Goal: Task Accomplishment & Management: Use online tool/utility

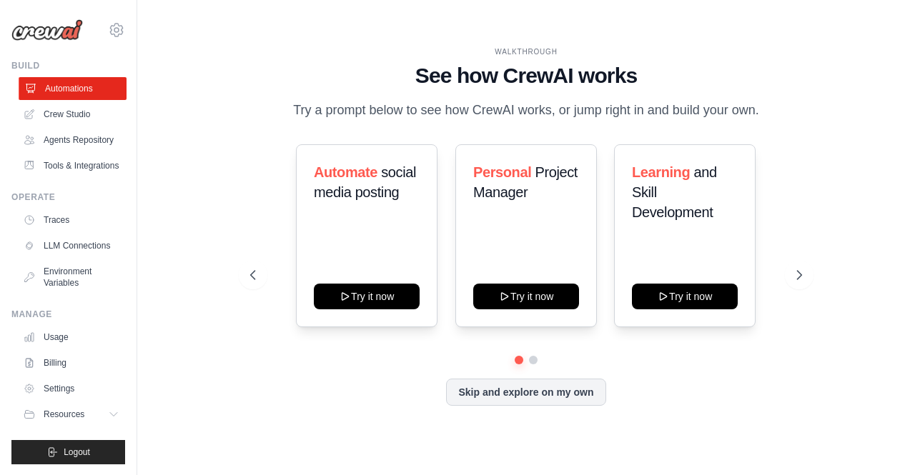
click at [65, 86] on link "Automations" at bounding box center [73, 88] width 108 height 23
click at [495, 388] on button "Skip and explore on my own" at bounding box center [525, 390] width 159 height 27
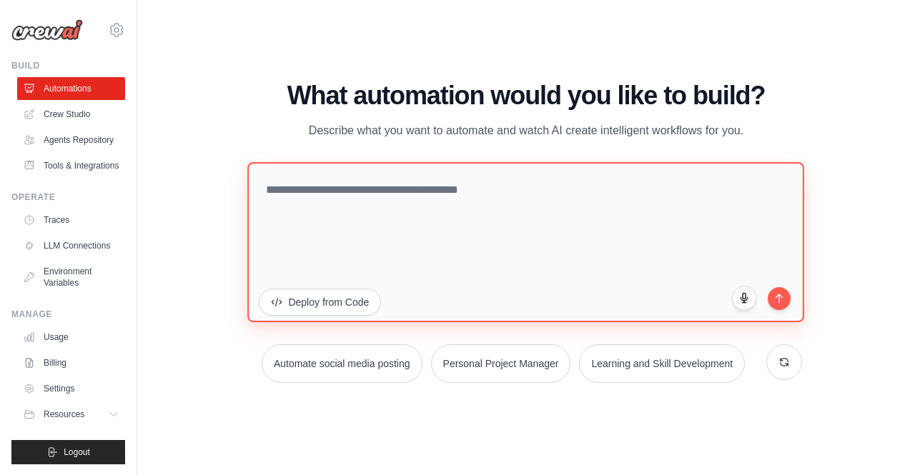
click at [280, 182] on textarea at bounding box center [526, 242] width 557 height 160
paste textarea "**********"
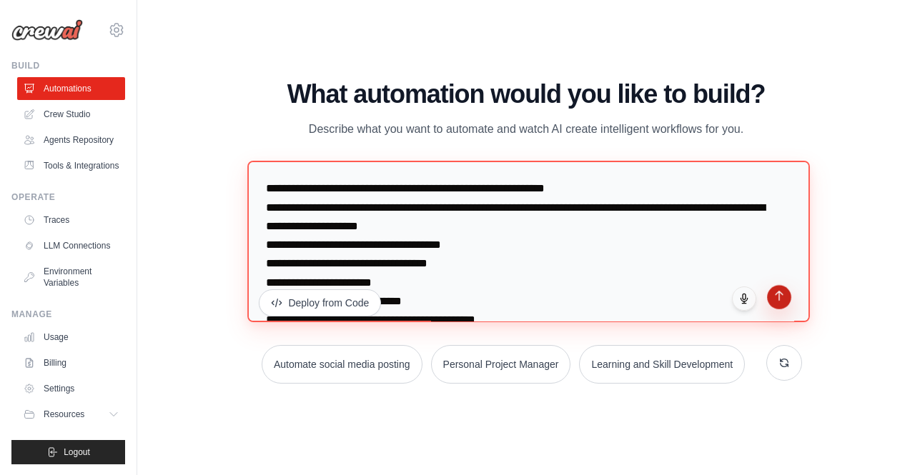
type textarea "**********"
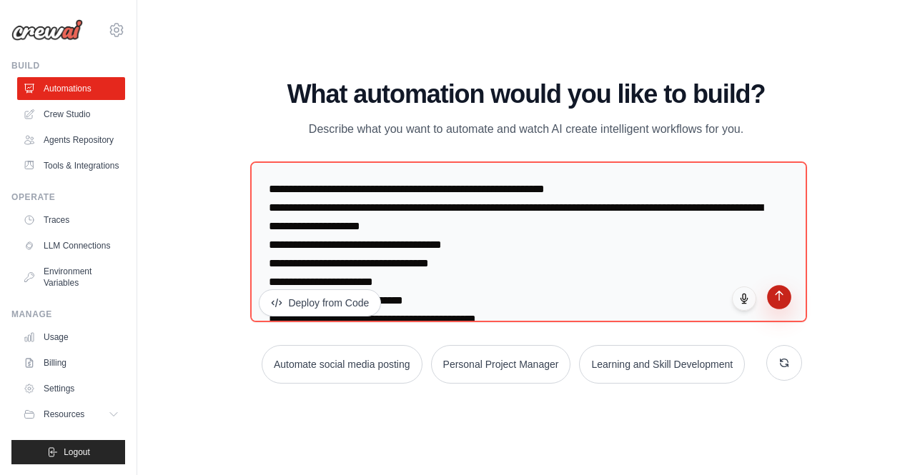
click at [781, 304] on button "submit" at bounding box center [779, 297] width 24 height 24
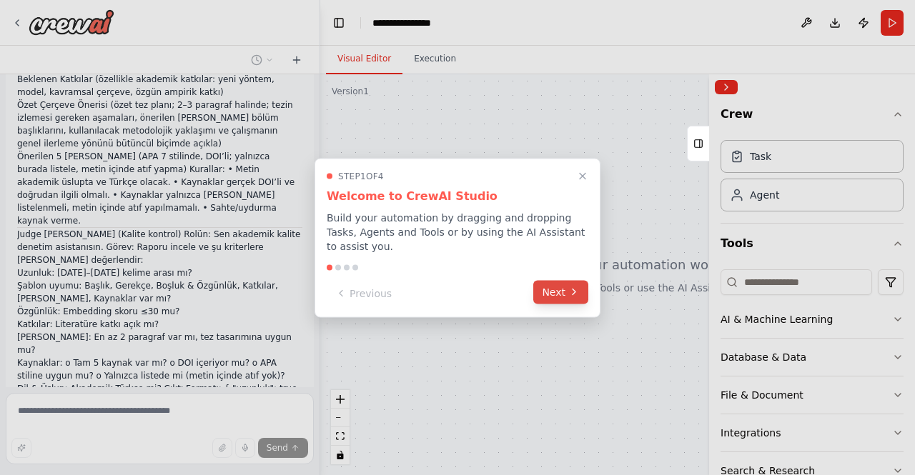
scroll to position [1932, 0]
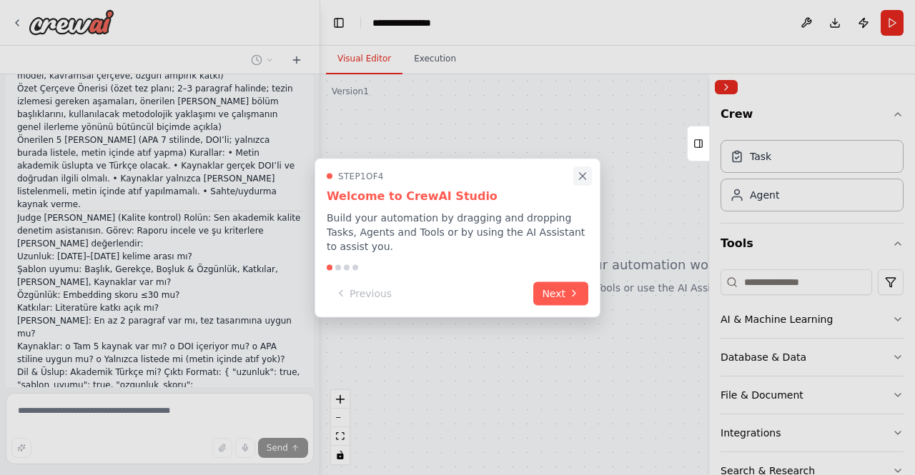
click at [583, 179] on icon "Close walkthrough" at bounding box center [582, 175] width 13 height 13
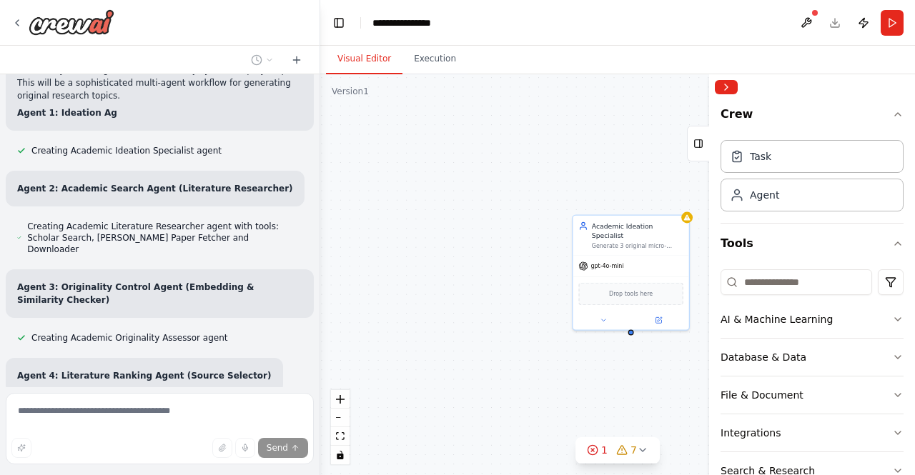
scroll to position [3029, 0]
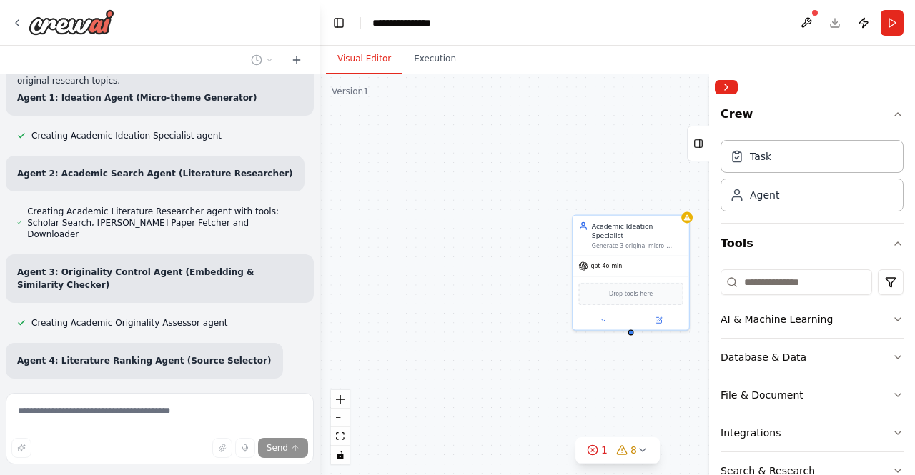
click at [508, 260] on div "Academic Ideation Specialist Generate 3 original micro-themes for {study_type} …" at bounding box center [617, 274] width 595 height 401
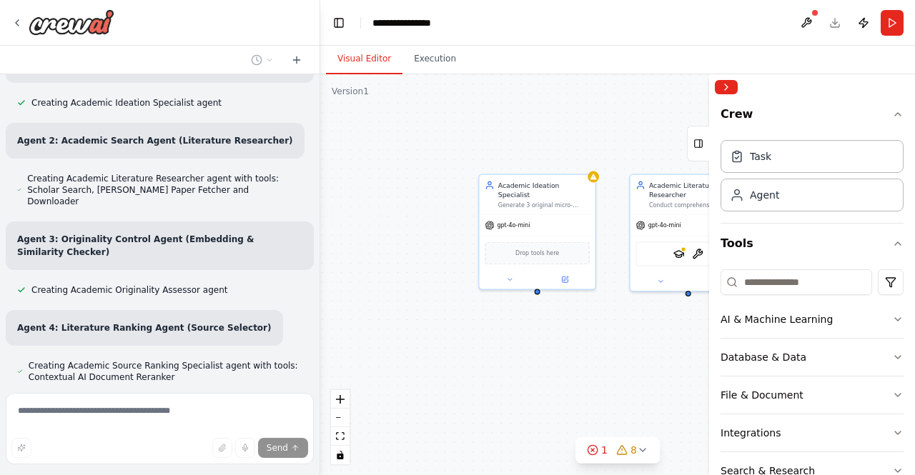
scroll to position [3104, 0]
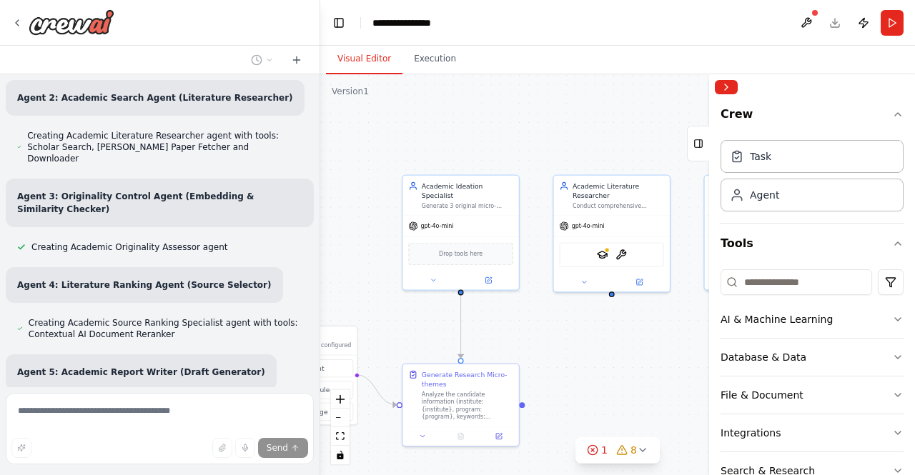
drag, startPoint x: 525, startPoint y: 278, endPoint x: 354, endPoint y: 238, distance: 174.7
click at [354, 238] on div ".deletable-edge-delete-btn { width: 20px; height: 20px; border: 0px solid #ffff…" at bounding box center [617, 274] width 595 height 401
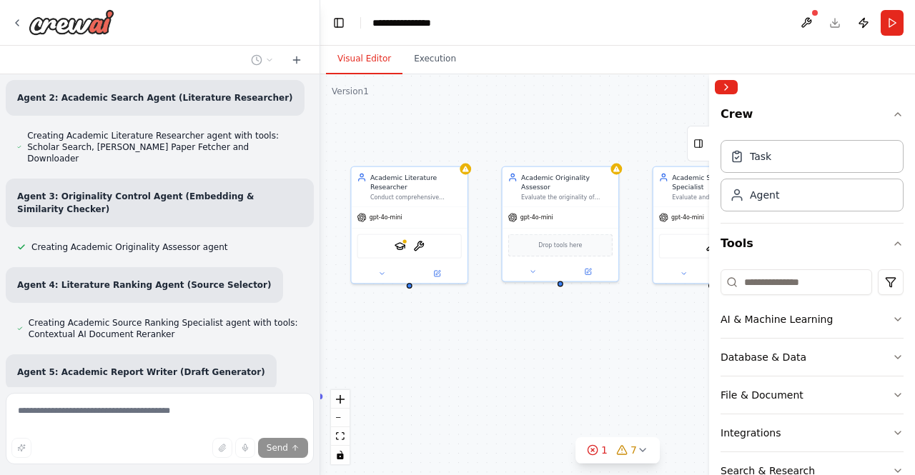
scroll to position [3134, 0]
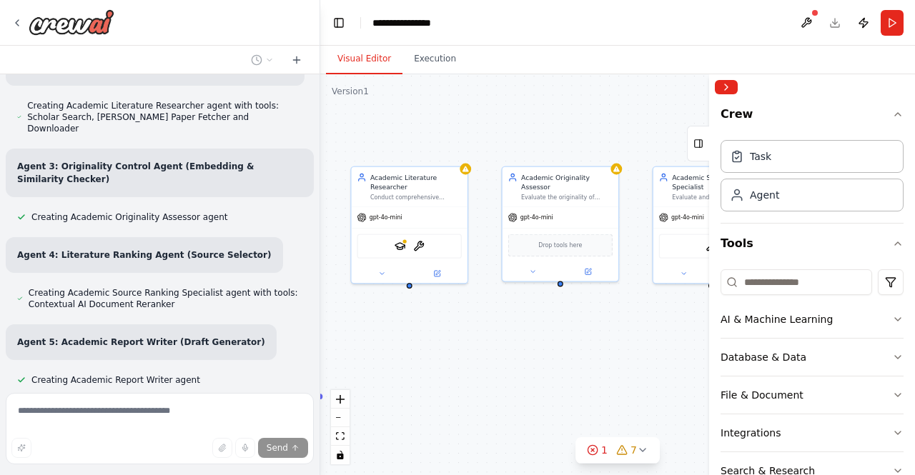
drag, startPoint x: 647, startPoint y: 338, endPoint x: 445, endPoint y: 329, distance: 202.4
click at [445, 329] on div ".deletable-edge-delete-btn { width: 20px; height: 20px; border: 0px solid #ffff…" at bounding box center [617, 274] width 595 height 401
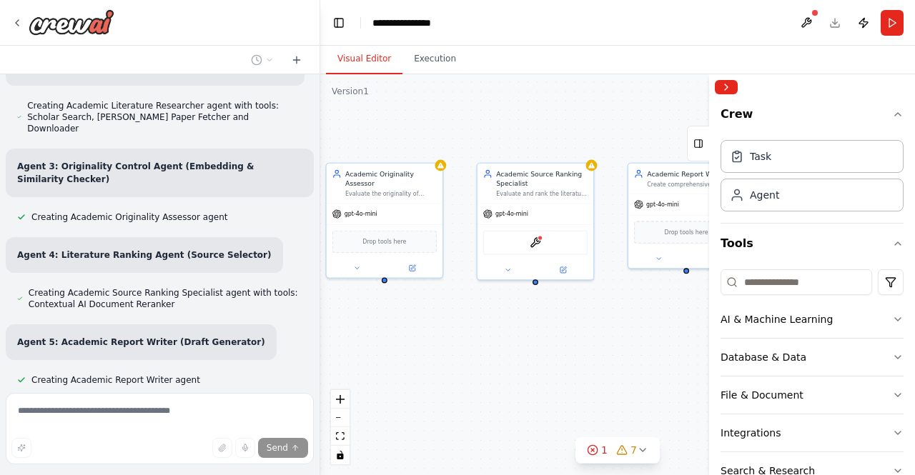
drag, startPoint x: 612, startPoint y: 335, endPoint x: 436, endPoint y: 332, distance: 175.8
click at [436, 332] on div ".deletable-edge-delete-btn { width: 20px; height: 20px; border: 0px solid #ffff…" at bounding box center [617, 274] width 595 height 401
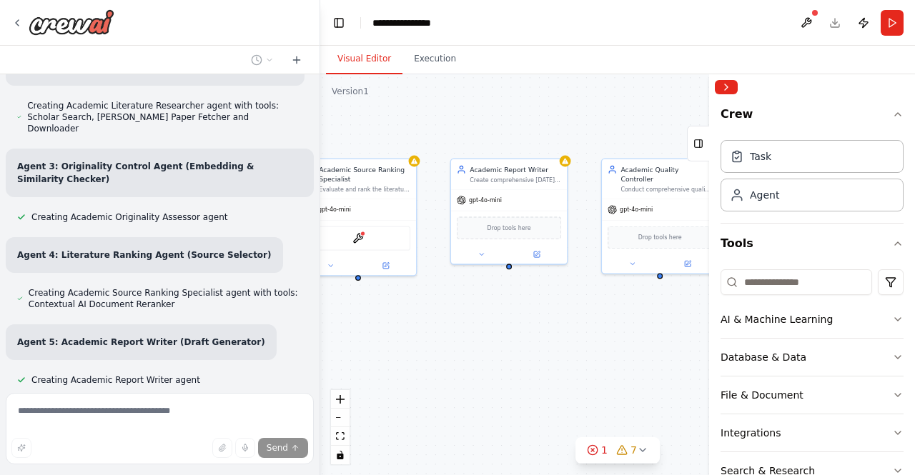
drag, startPoint x: 590, startPoint y: 337, endPoint x: 413, endPoint y: 332, distance: 177.3
click at [413, 332] on div ".deletable-edge-delete-btn { width: 20px; height: 20px; border: 0px solid #ffff…" at bounding box center [617, 274] width 595 height 401
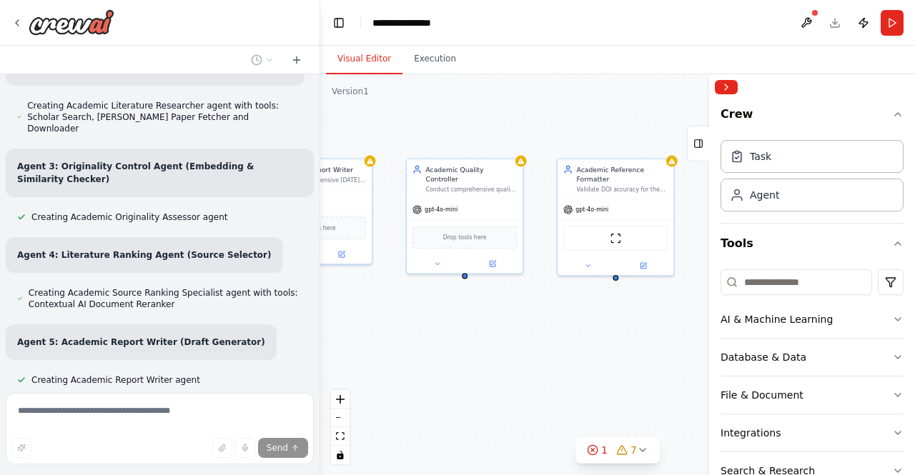
drag, startPoint x: 642, startPoint y: 329, endPoint x: 446, endPoint y: 329, distance: 196.5
click at [446, 329] on div ".deletable-edge-delete-btn { width: 20px; height: 20px; border: 0px solid #ffff…" at bounding box center [617, 274] width 595 height 401
drag, startPoint x: 642, startPoint y: 329, endPoint x: 491, endPoint y: 329, distance: 150.8
click at [491, 329] on div ".deletable-edge-delete-btn { width: 20px; height: 20px; border: 0px solid #ffff…" at bounding box center [617, 274] width 595 height 401
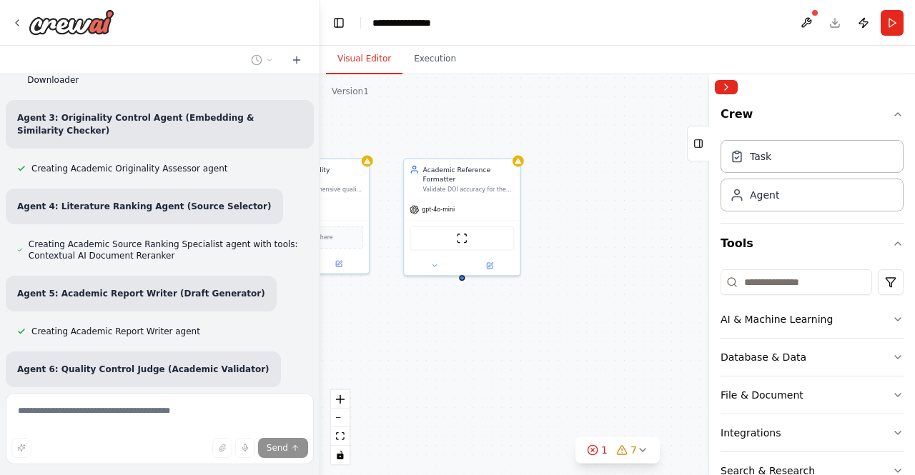
scroll to position [3210, 0]
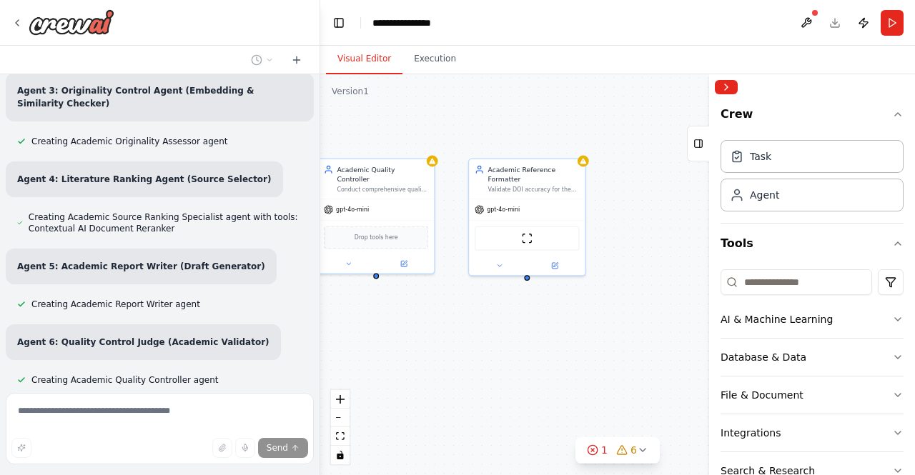
drag, startPoint x: 597, startPoint y: 339, endPoint x: 710, endPoint y: 339, distance: 112.9
click at [710, 339] on div "Rolün: Sen çok aşamalı çalışan bir akademik danışman sistemisin. Amacın doktora…" at bounding box center [457, 237] width 915 height 475
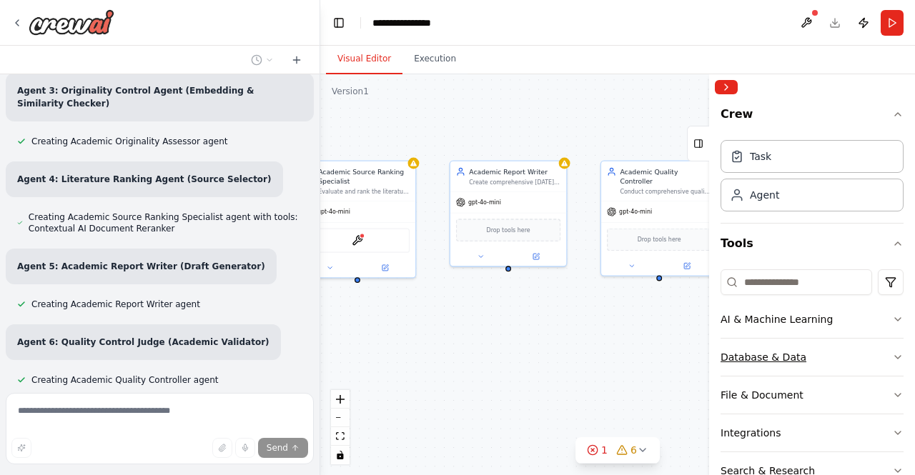
drag, startPoint x: 520, startPoint y: 336, endPoint x: 755, endPoint y: 338, distance: 235.1
click at [755, 338] on div "Rolün: Sen çok aşamalı çalışan bir akademik danışman sistemisin. Amacın doktora…" at bounding box center [457, 237] width 915 height 475
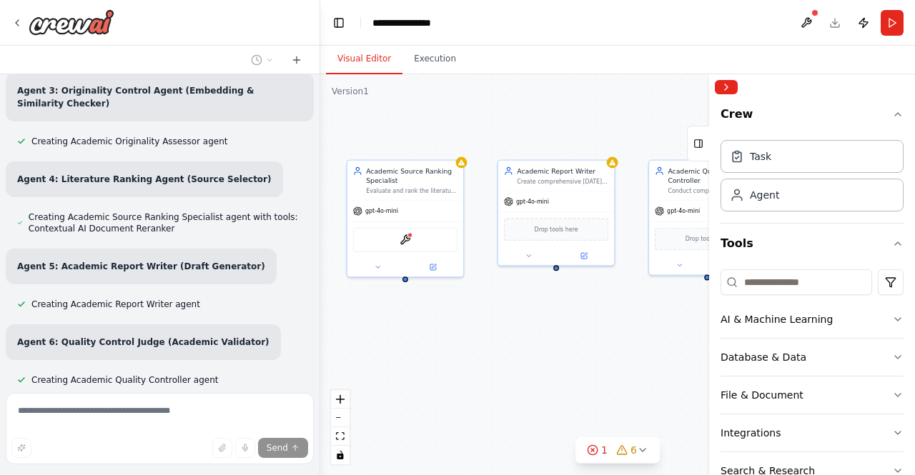
drag, startPoint x: 503, startPoint y: 337, endPoint x: 420, endPoint y: 329, distance: 83.3
click at [599, 337] on div ".deletable-edge-delete-btn { width: 20px; height: 20px; border: 0px solid #ffff…" at bounding box center [617, 274] width 595 height 401
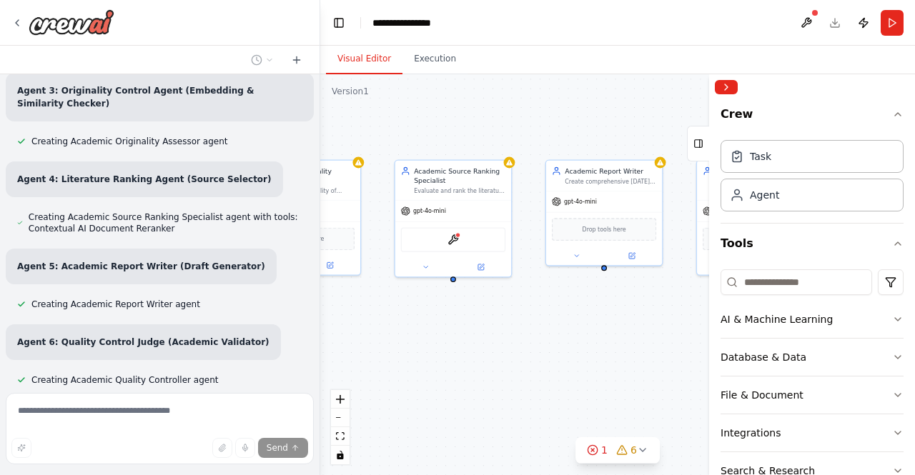
drag, startPoint x: 357, startPoint y: 335, endPoint x: 635, endPoint y: 337, distance: 277.3
click at [635, 337] on div ".deletable-edge-delete-btn { width: 20px; height: 20px; border: 0px solid #ffff…" at bounding box center [617, 274] width 595 height 401
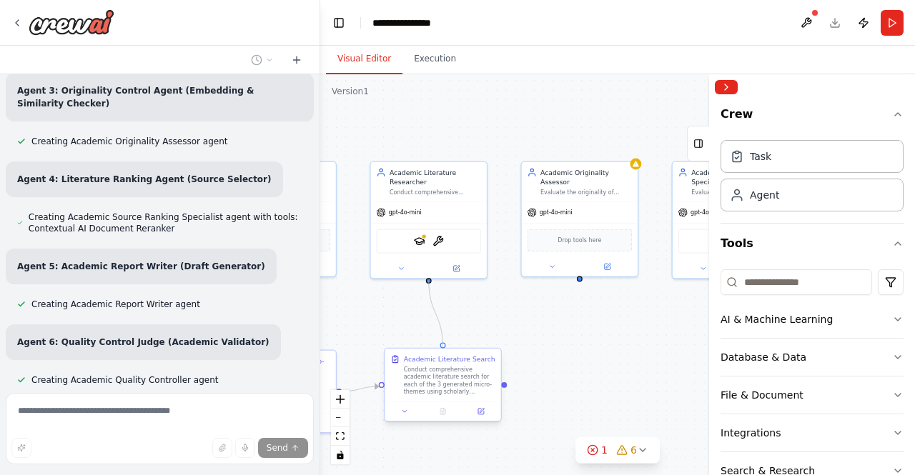
drag, startPoint x: 443, startPoint y: 337, endPoint x: 442, endPoint y: 350, distance: 12.9
click at [422, 350] on div ".deletable-edge-delete-btn { width: 20px; height: 20px; border: 0px solid #ffff…" at bounding box center [226, 246] width 392 height 264
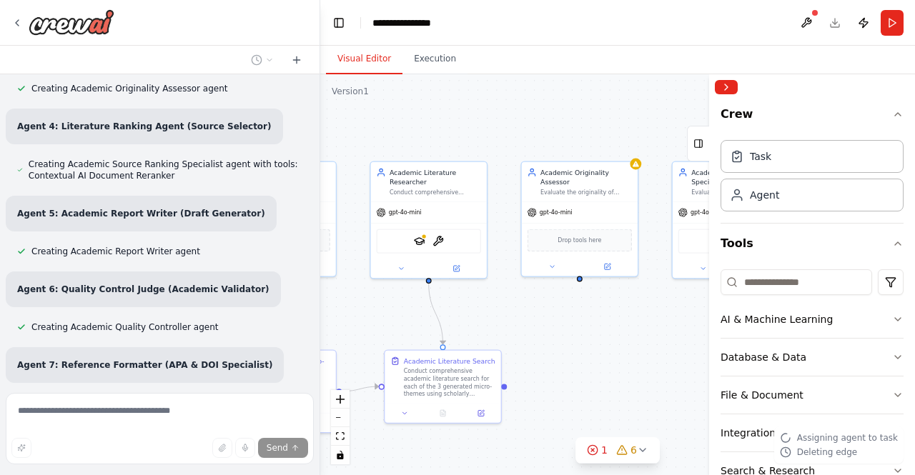
scroll to position [3286, 0]
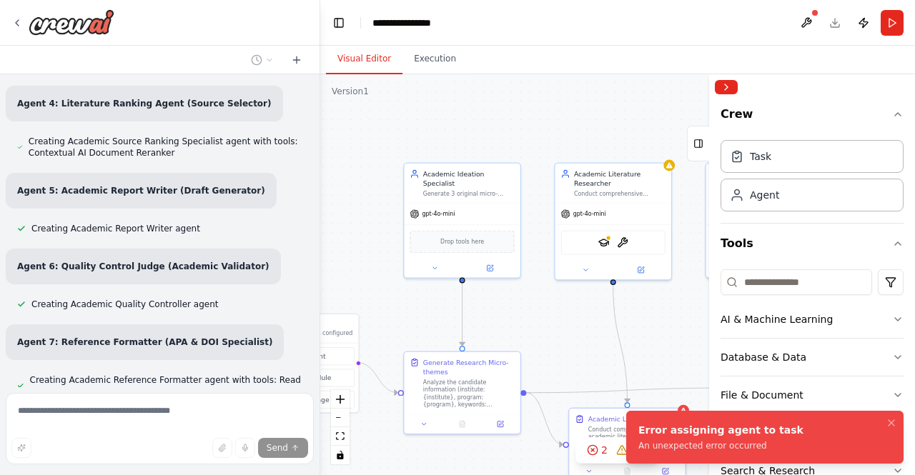
drag, startPoint x: 533, startPoint y: 329, endPoint x: 717, endPoint y: 330, distance: 184.4
click at [717, 330] on div "Rolün: Sen çok aşamalı çalışan bir akademik danışman sistemisin. Amacın doktora…" at bounding box center [457, 237] width 915 height 475
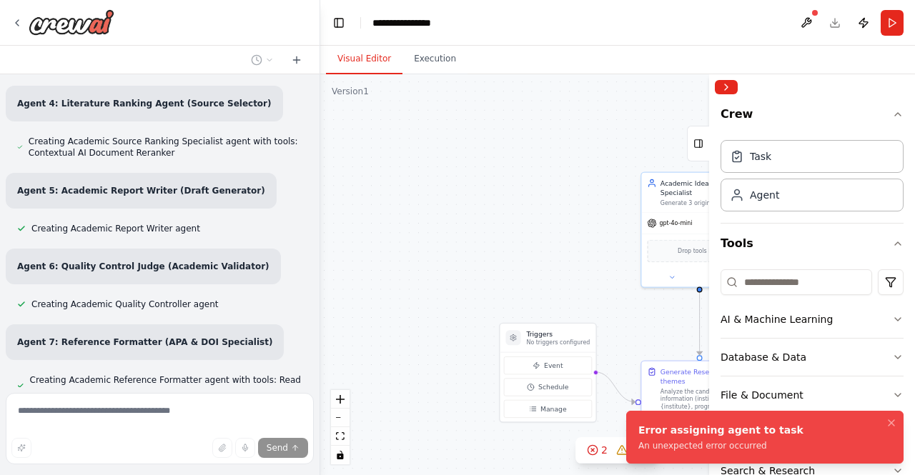
drag, startPoint x: 356, startPoint y: 245, endPoint x: 593, endPoint y: 254, distance: 237.4
click at [593, 254] on div ".deletable-edge-delete-btn { width: 20px; height: 20px; border: 0px solid #ffff…" at bounding box center [617, 274] width 595 height 401
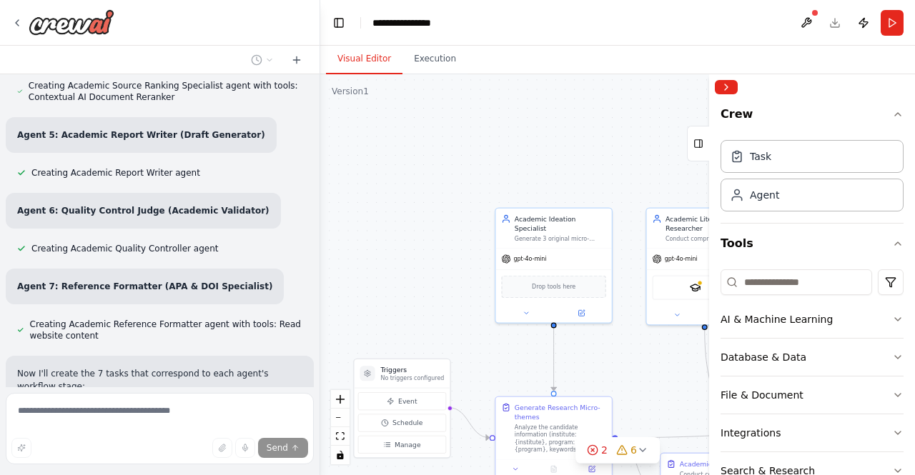
drag, startPoint x: 401, startPoint y: 225, endPoint x: 255, endPoint y: 261, distance: 150.1
click at [255, 261] on div "Rolün: Sen çok aşamalı çalışan bir akademik danışman sistemisin. Amacın doktora…" at bounding box center [457, 237] width 915 height 475
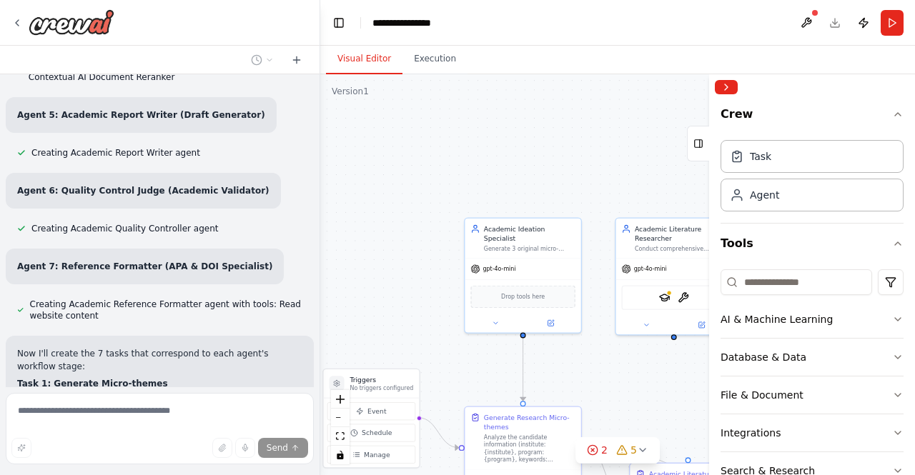
drag, startPoint x: 409, startPoint y: 134, endPoint x: 378, endPoint y: 144, distance: 32.3
click at [378, 144] on div ".deletable-edge-delete-btn { width: 20px; height: 20px; border: 0px solid #ffff…" at bounding box center [617, 274] width 595 height 401
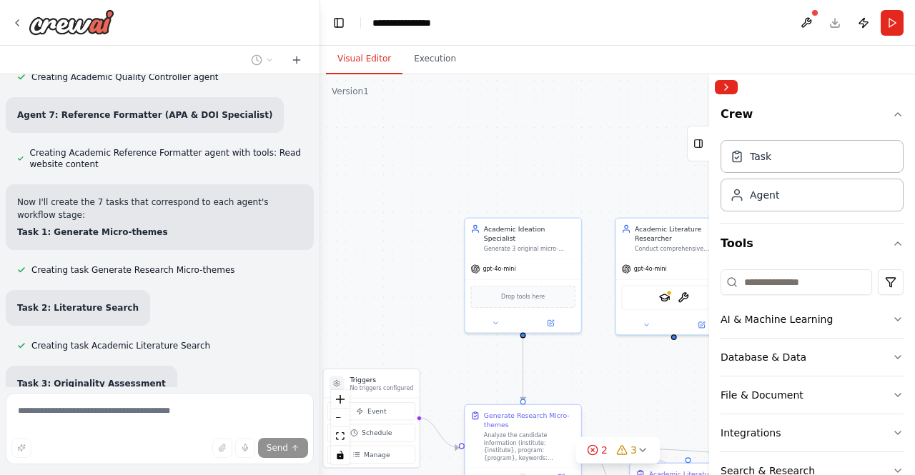
scroll to position [3513, 0]
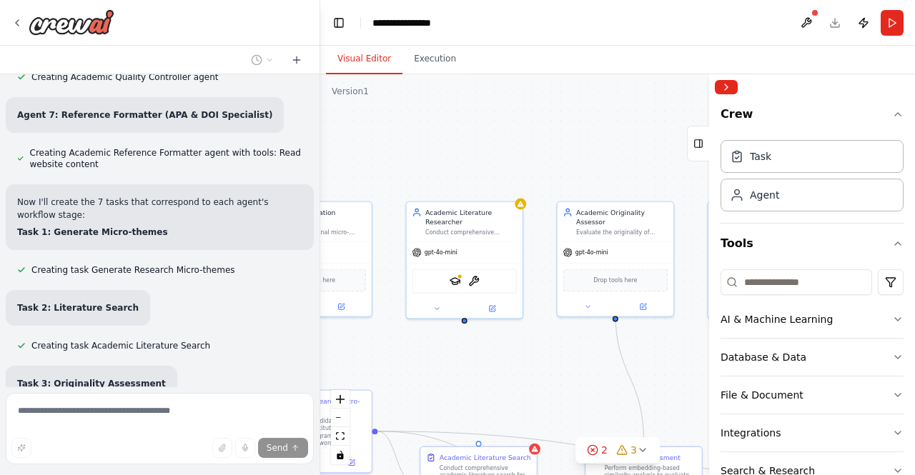
drag, startPoint x: 578, startPoint y: 142, endPoint x: 372, endPoint y: 133, distance: 206.7
click at [339, 122] on div ".deletable-edge-delete-btn { width: 20px; height: 20px; border: 0px solid #ffff…" at bounding box center [617, 274] width 595 height 401
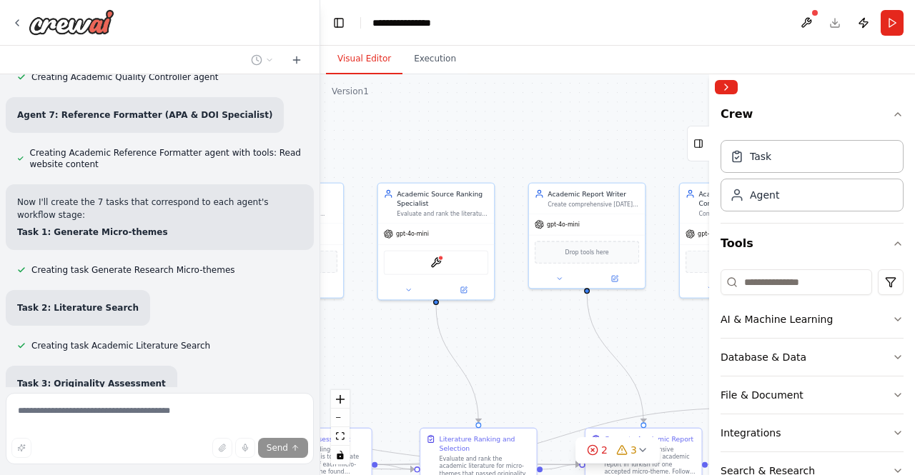
drag, startPoint x: 582, startPoint y: 144, endPoint x: 276, endPoint y: 129, distance: 306.2
click at [276, 129] on div "Rolün: Sen çok aşamalı çalışan bir akademik danışman sistemisin. Amacın doktora…" at bounding box center [457, 237] width 915 height 475
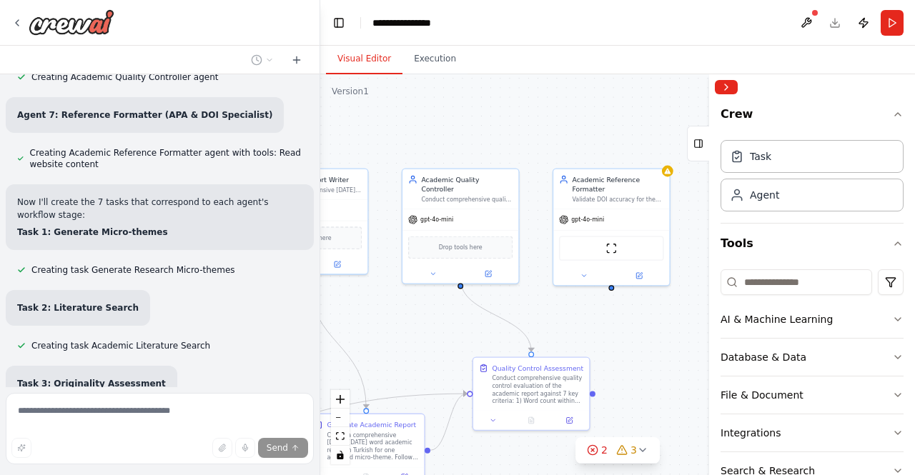
drag, startPoint x: 556, startPoint y: 134, endPoint x: 284, endPoint y: 119, distance: 271.9
click at [284, 119] on div "Rolün: Sen çok aşamalı çalışan bir akademik danışman sistemisin. Amacın doktora…" at bounding box center [457, 237] width 915 height 475
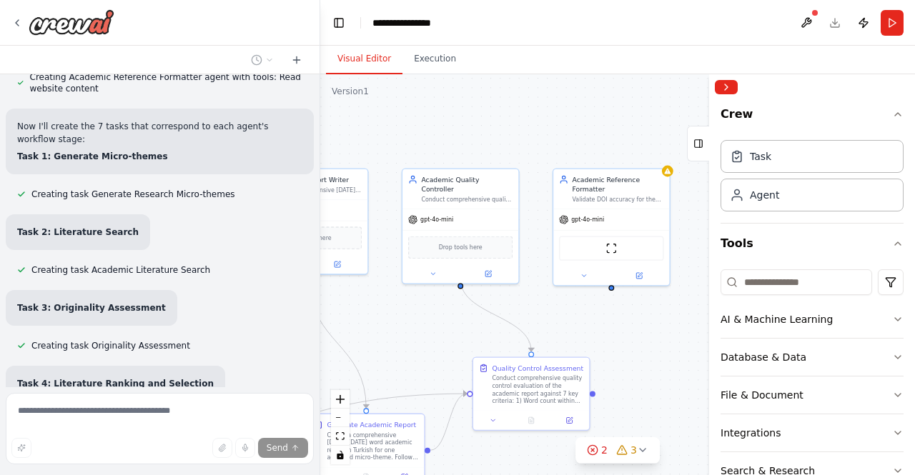
scroll to position [3589, 0]
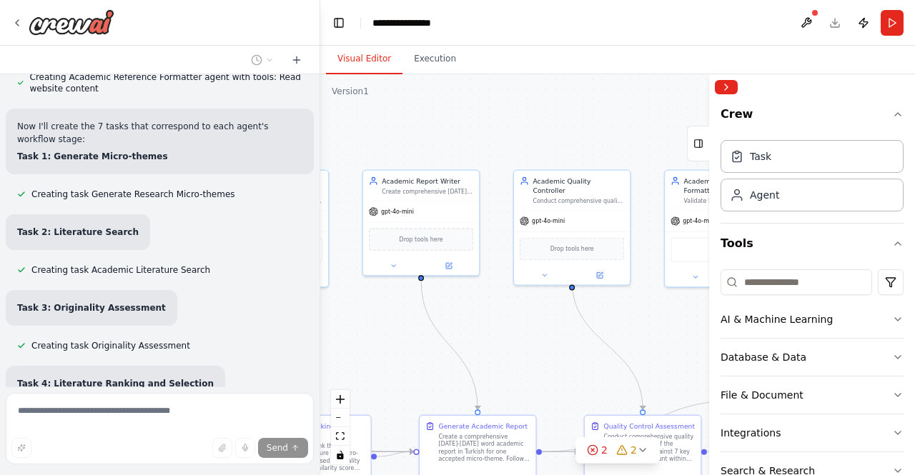
drag, startPoint x: 579, startPoint y: 124, endPoint x: 716, endPoint y: 127, distance: 137.3
click at [716, 127] on div "Rolün: Sen çok aşamalı çalışan bir akademik danışman sistemisin. Amacın doktora…" at bounding box center [457, 237] width 915 height 475
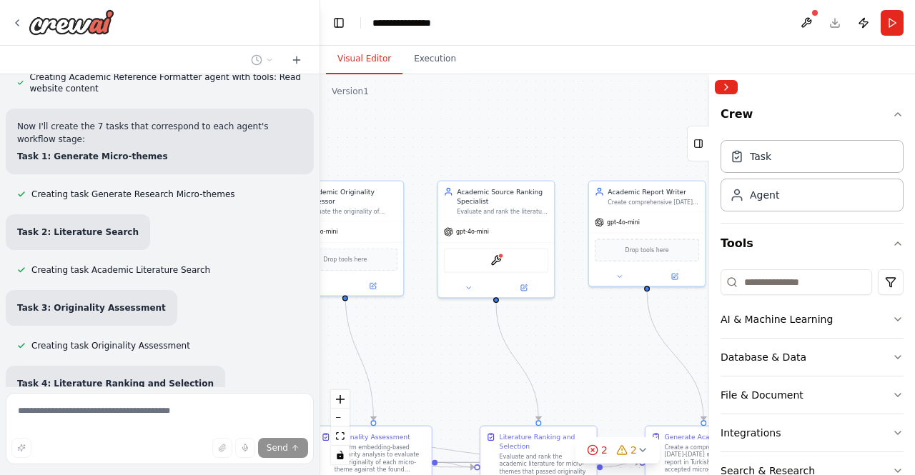
drag, startPoint x: 523, startPoint y: 118, endPoint x: 697, endPoint y: 124, distance: 174.5
click at [784, 125] on div "Rolün: Sen çok aşamalı çalışan bir akademik danışman sistemisin. Amacın doktora…" at bounding box center [457, 237] width 915 height 475
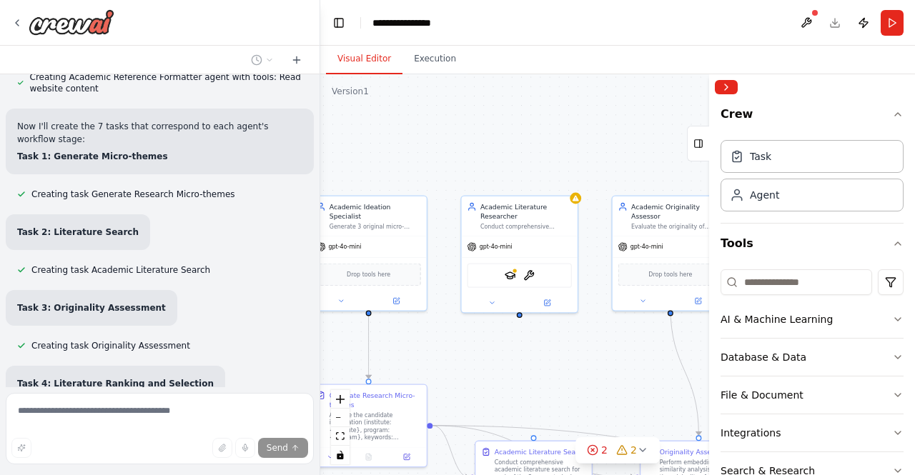
drag, startPoint x: 540, startPoint y: 131, endPoint x: 580, endPoint y: 136, distance: 40.3
click at [788, 144] on div "Rolün: Sen çok aşamalı çalışan bir akademik danışman sistemisin. Amacın doktora…" at bounding box center [457, 237] width 915 height 475
drag, startPoint x: 520, startPoint y: 134, endPoint x: 759, endPoint y: 138, distance: 238.7
click at [765, 138] on div "Rolün: Sen çok aşamalı çalışan bir akademik danışman sistemisin. Amacın doktora…" at bounding box center [457, 237] width 915 height 475
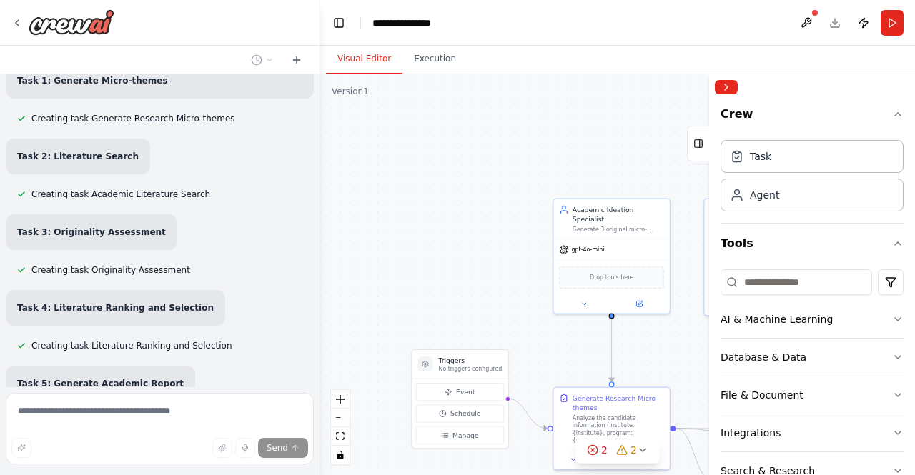
scroll to position [3665, 0]
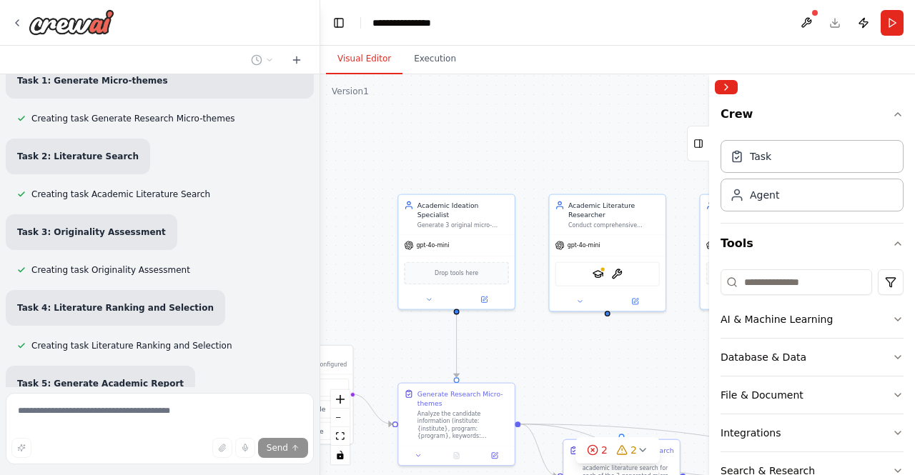
drag, startPoint x: 538, startPoint y: 132, endPoint x: 380, endPoint y: 127, distance: 158.0
click at [380, 127] on div ".deletable-edge-delete-btn { width: 20px; height: 20px; border: 0px solid #ffff…" at bounding box center [617, 274] width 595 height 401
click at [487, 292] on button at bounding box center [484, 297] width 54 height 11
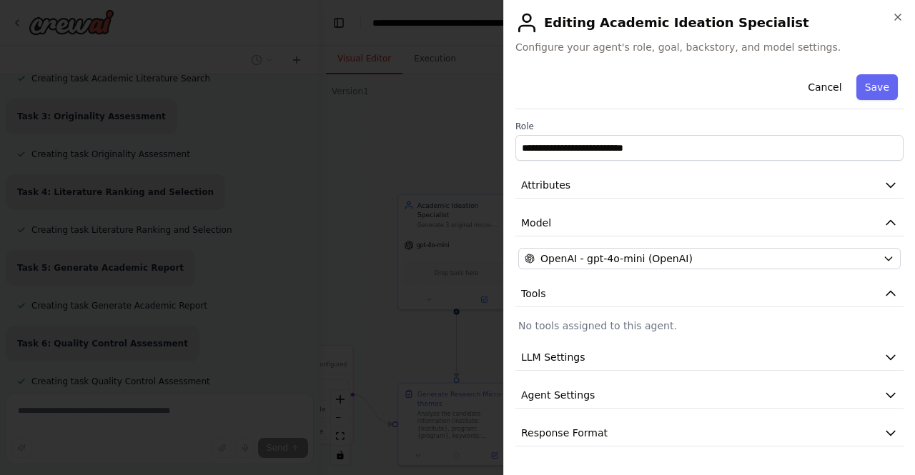
scroll to position [3809, 0]
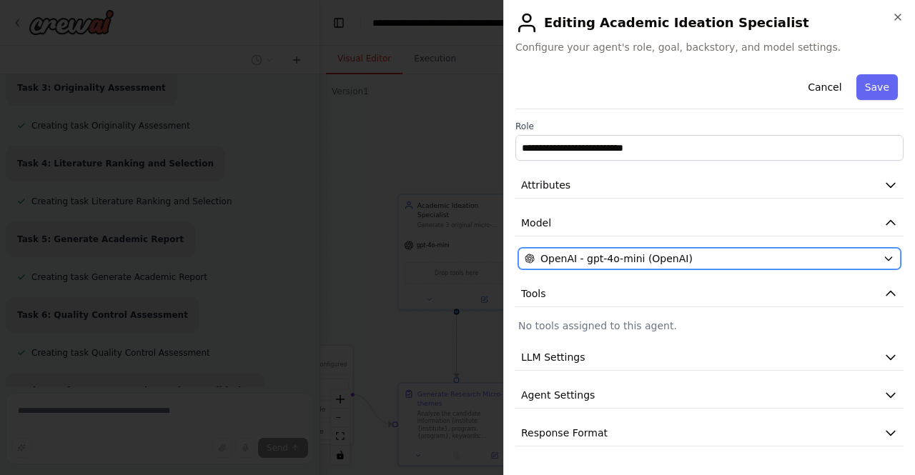
click at [665, 254] on span "OpenAI - gpt-4o-mini (OpenAI)" at bounding box center [616, 259] width 152 height 14
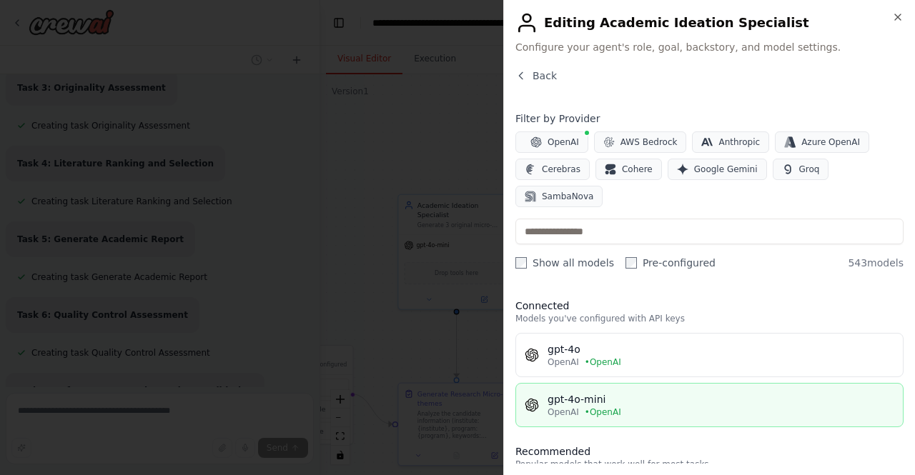
click at [607, 392] on div "gpt-4o-mini" at bounding box center [720, 399] width 347 height 14
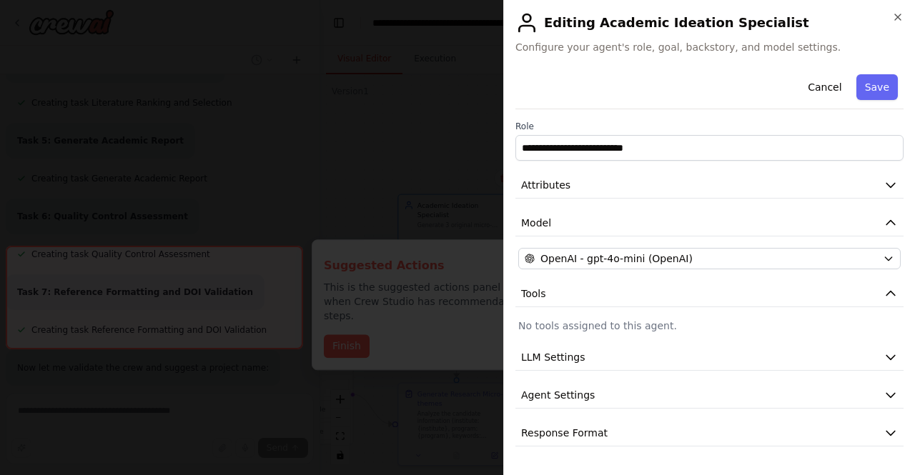
scroll to position [3972, 0]
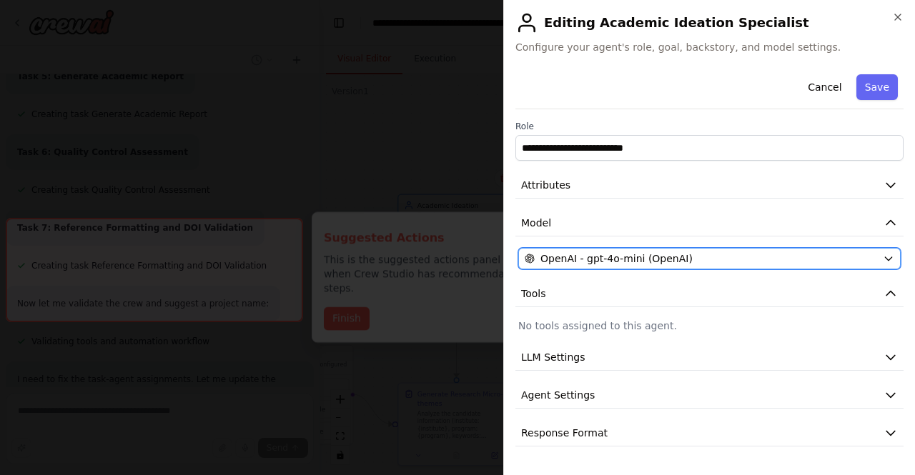
click at [623, 259] on span "OpenAI - gpt-4o-mini (OpenAI)" at bounding box center [616, 259] width 152 height 14
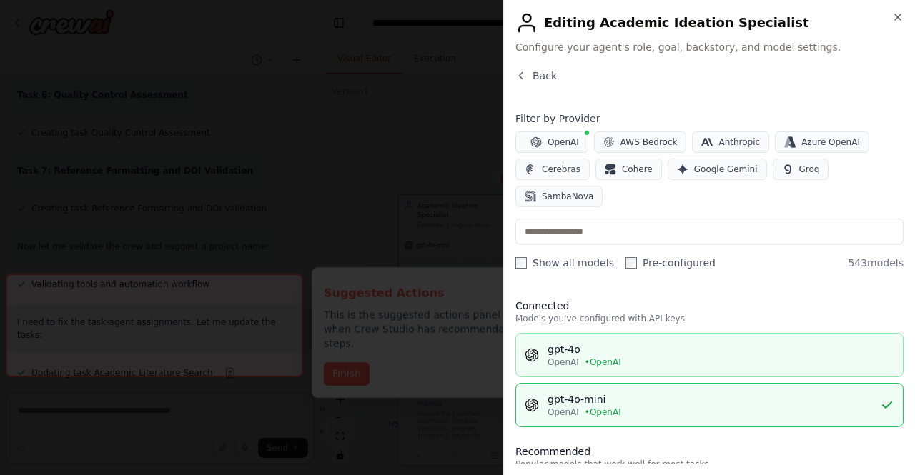
scroll to position [4033, 0]
click at [586, 333] on button "gpt-4o OpenAI • OpenAI" at bounding box center [709, 355] width 388 height 44
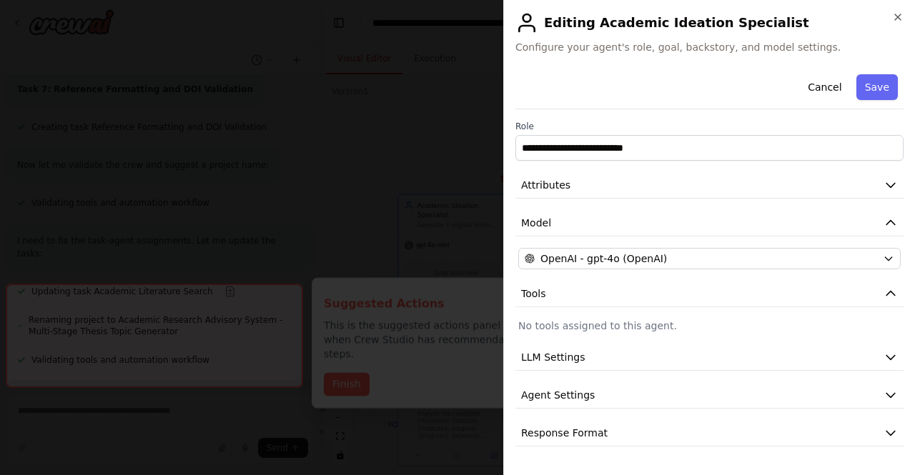
scroll to position [4123, 0]
click at [880, 91] on button "Save" at bounding box center [876, 87] width 41 height 26
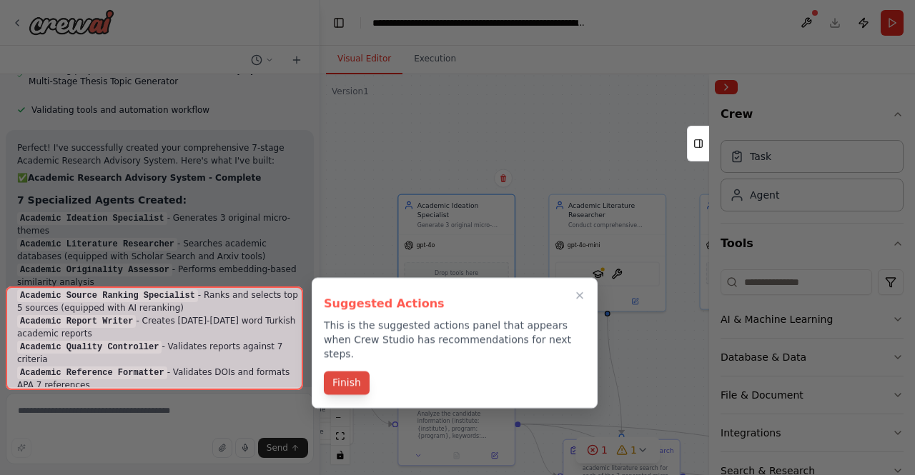
scroll to position [4373, 0]
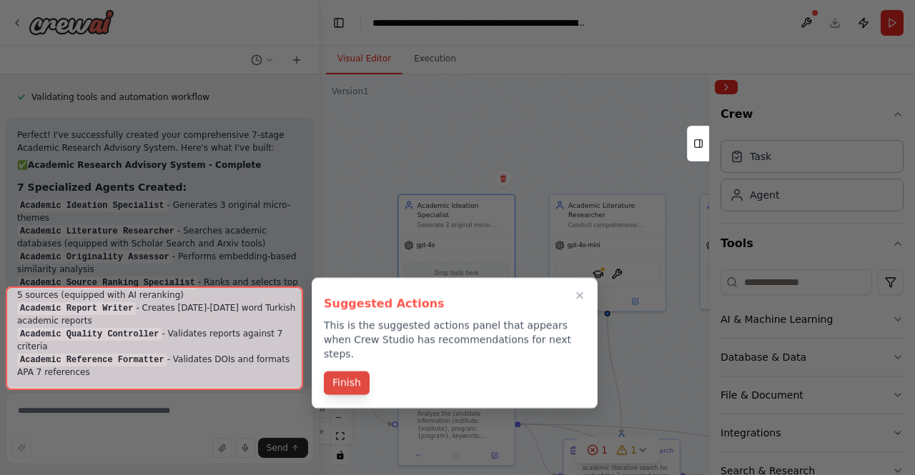
click at [346, 372] on button "Finish" at bounding box center [347, 384] width 46 height 24
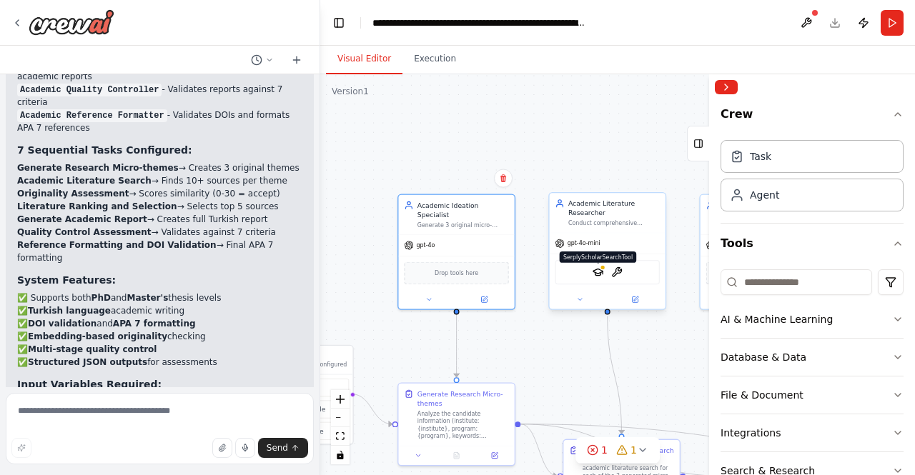
scroll to position [4631, 0]
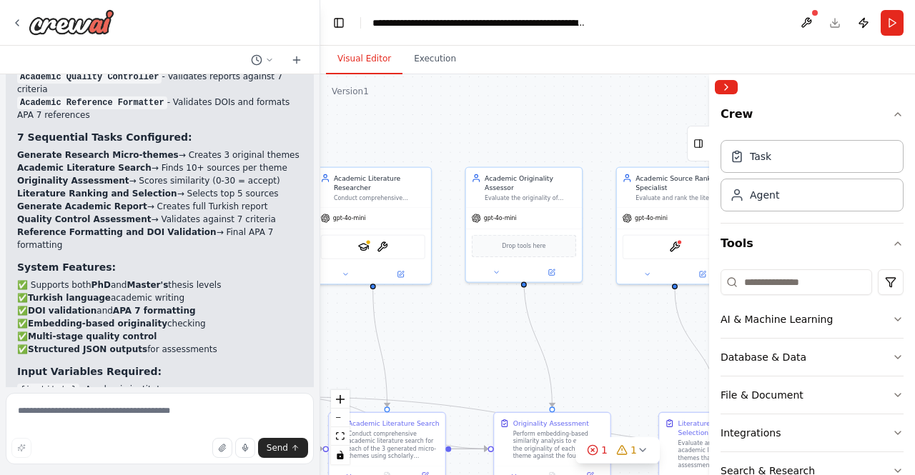
drag, startPoint x: 611, startPoint y: 135, endPoint x: 377, endPoint y: 108, distance: 236.0
click at [377, 108] on div ".deletable-edge-delete-btn { width: 20px; height: 20px; border: 0px solid #ffff…" at bounding box center [617, 274] width 595 height 401
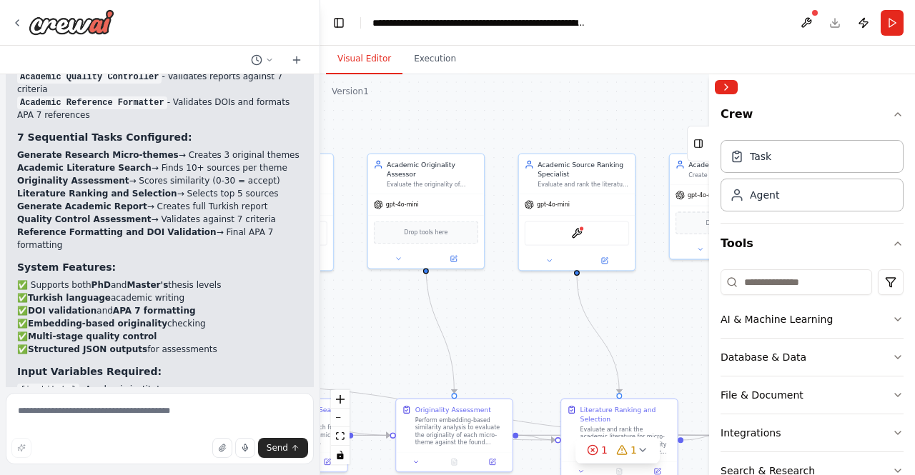
drag, startPoint x: 625, startPoint y: 323, endPoint x: 527, endPoint y: 309, distance: 98.8
click at [527, 309] on div ".deletable-edge-delete-btn { width: 20px; height: 20px; border: 0px solid #ffff…" at bounding box center [617, 274] width 595 height 401
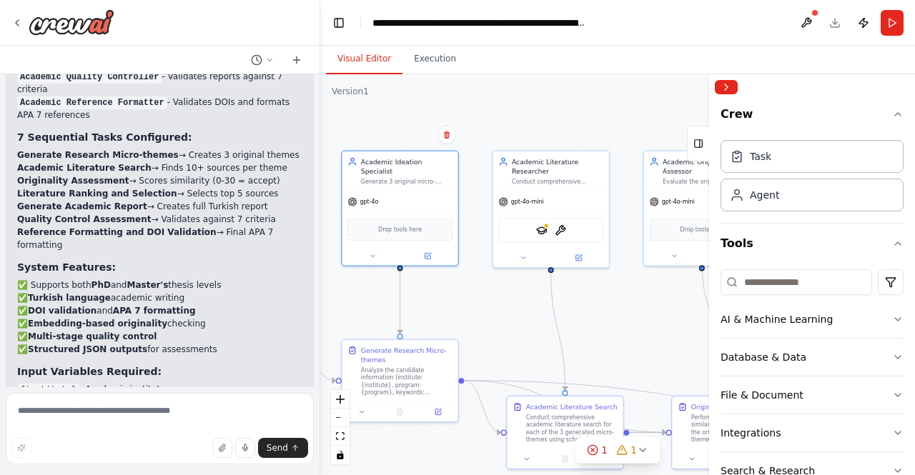
drag, startPoint x: 382, startPoint y: 327, endPoint x: 513, endPoint y: 324, distance: 131.5
click at [657, 324] on div ".deletable-edge-delete-btn { width: 20px; height: 20px; border: 0px solid #ffff…" at bounding box center [617, 274] width 595 height 401
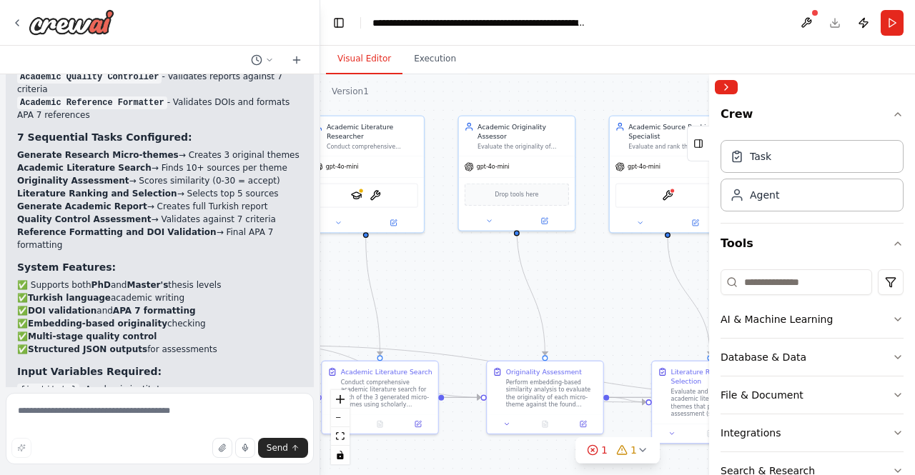
drag, startPoint x: 465, startPoint y: 323, endPoint x: 281, endPoint y: 288, distance: 187.7
click at [281, 288] on div "Rolün: Sen çok aşamalı çalışan bir akademik danışman sistemisin. Amacın doktora…" at bounding box center [457, 237] width 915 height 475
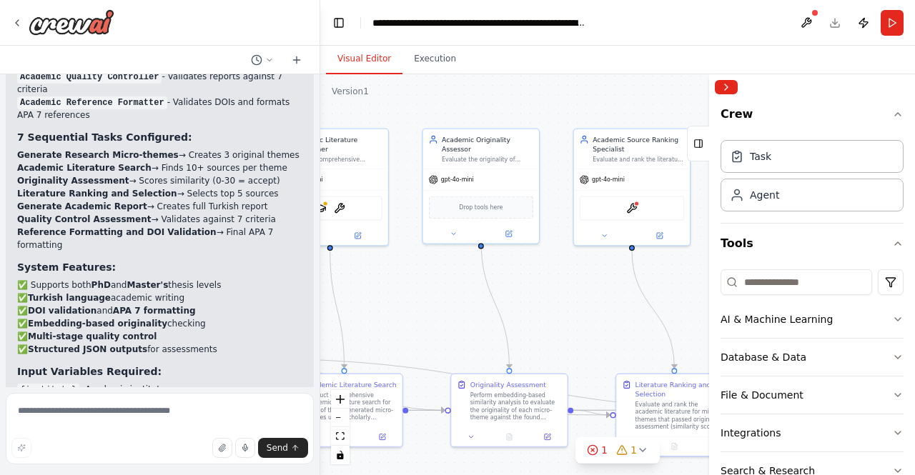
drag, startPoint x: 490, startPoint y: 272, endPoint x: 454, endPoint y: 285, distance: 38.0
click at [454, 285] on div ".deletable-edge-delete-btn { width: 20px; height: 20px; border: 0px solid #ffff…" at bounding box center [617, 274] width 595 height 401
click at [472, 174] on span "gpt-4o-mini" at bounding box center [457, 178] width 33 height 8
click at [510, 227] on button at bounding box center [509, 232] width 54 height 11
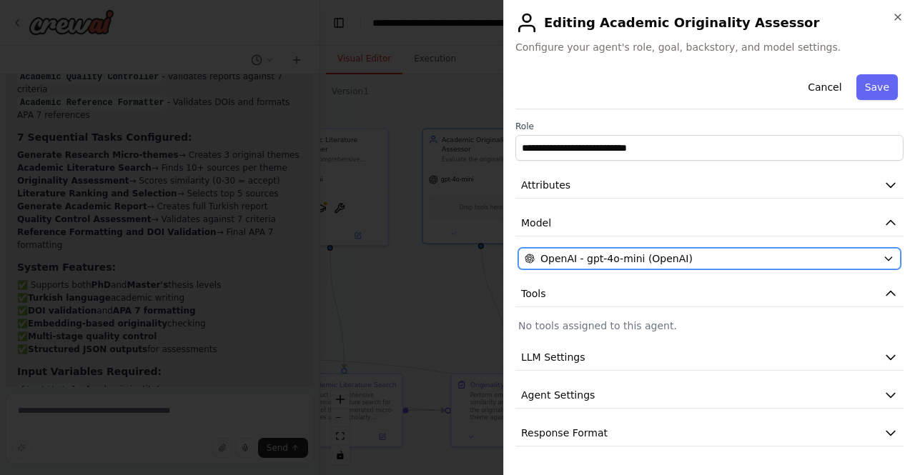
click at [578, 261] on span "OpenAI - gpt-4o-mini (OpenAI)" at bounding box center [616, 259] width 152 height 14
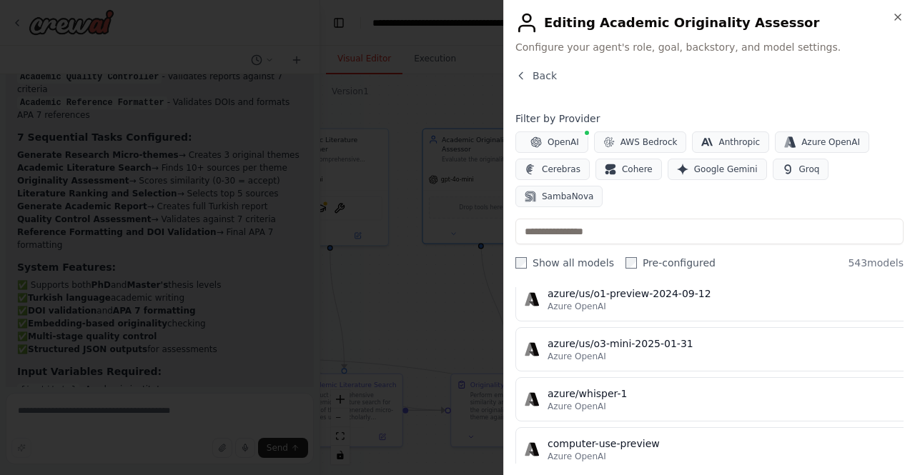
scroll to position [14918, 0]
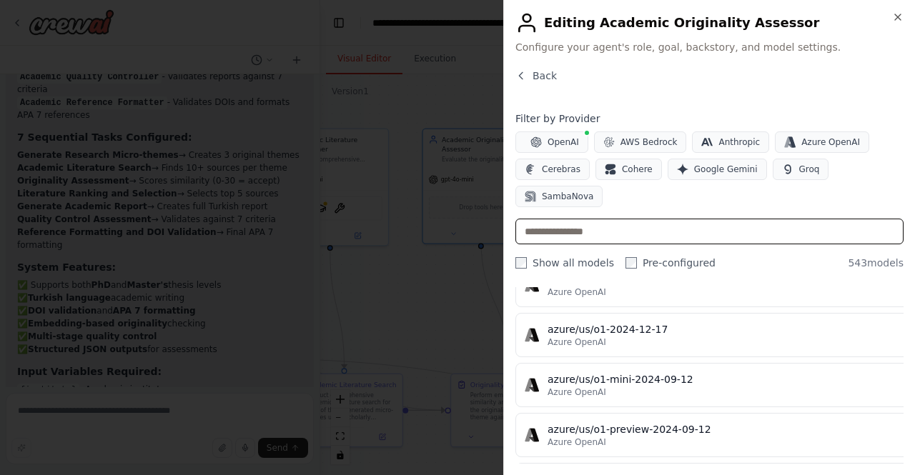
click at [597, 219] on input "text" at bounding box center [709, 232] width 388 height 26
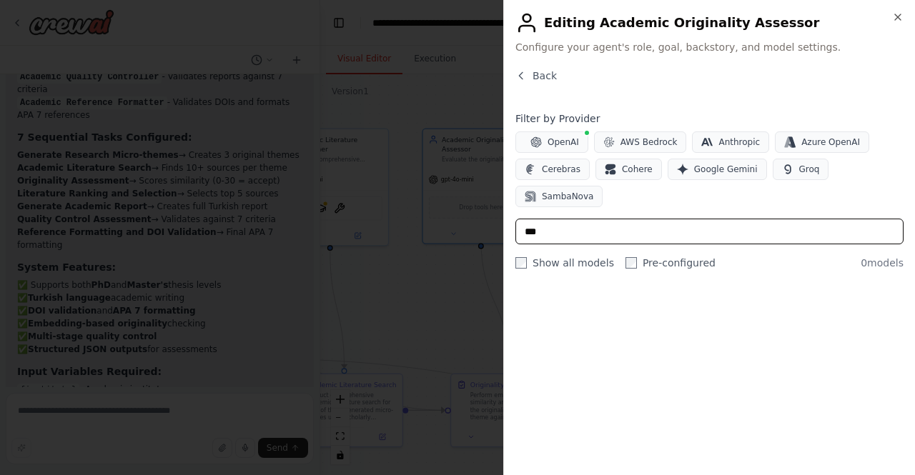
scroll to position [0, 0]
type input "******"
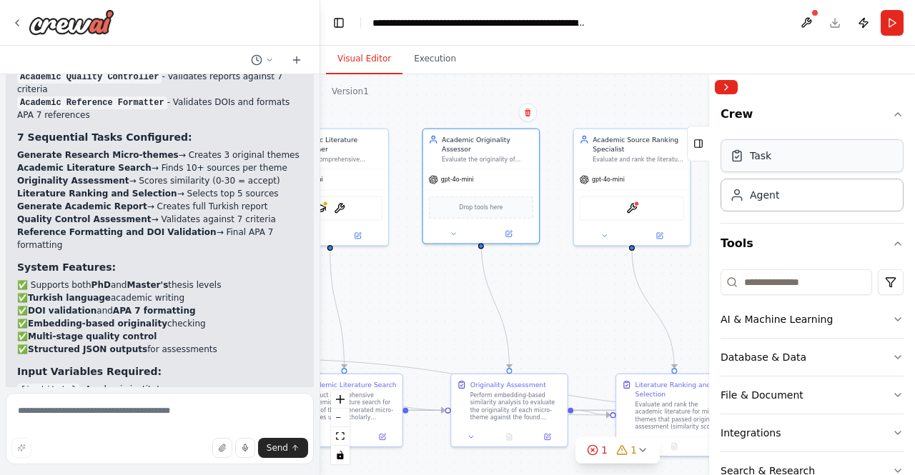
click at [767, 158] on div "Task" at bounding box center [760, 156] width 21 height 14
click at [799, 162] on div "Task" at bounding box center [811, 155] width 183 height 33
click at [762, 197] on div "Agent" at bounding box center [764, 194] width 29 height 14
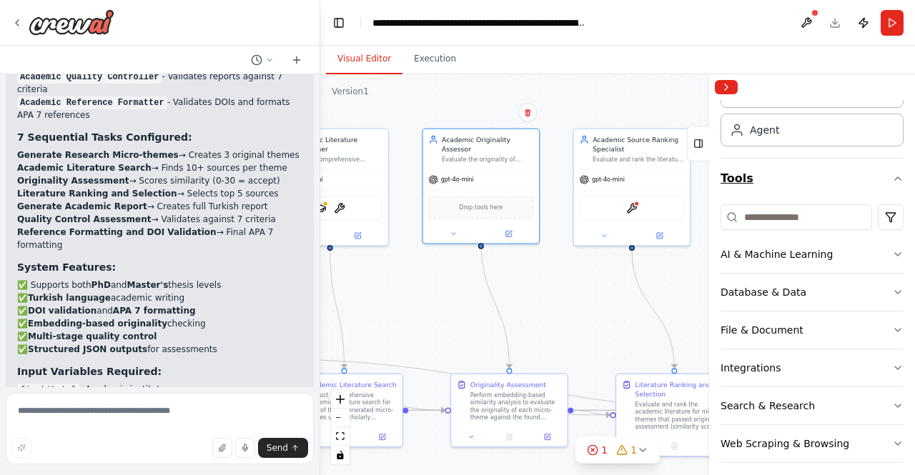
scroll to position [110, 0]
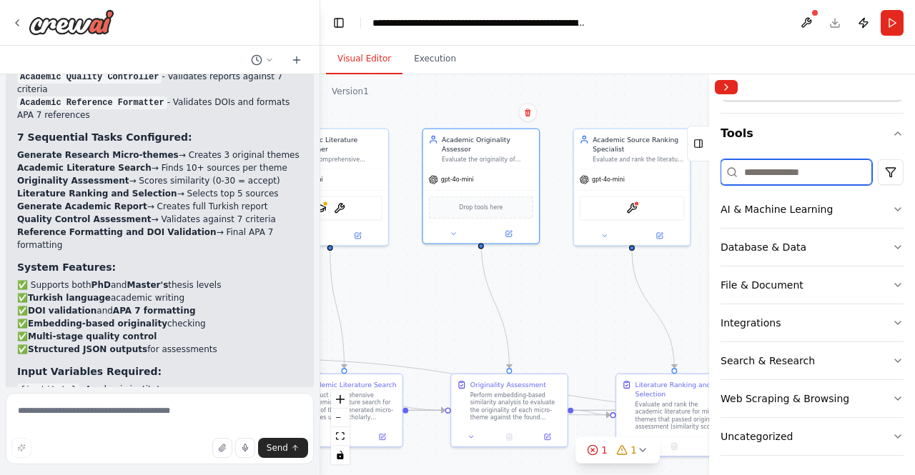
click at [780, 171] on input at bounding box center [795, 172] width 151 height 26
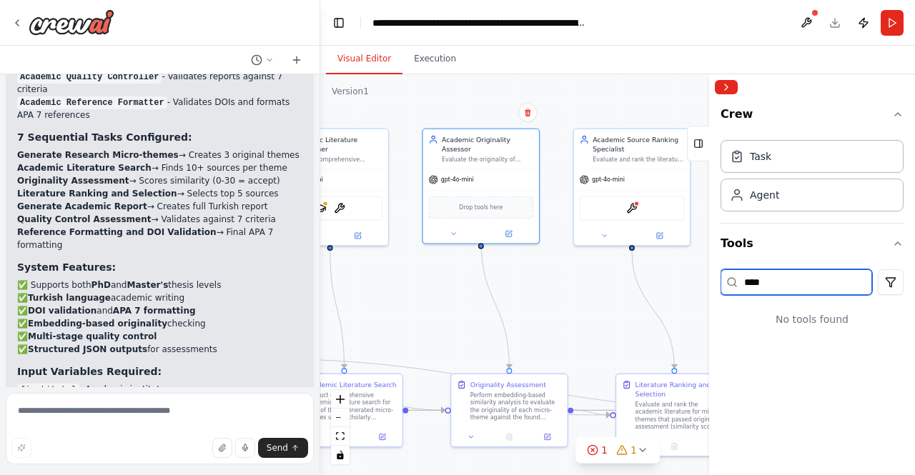
scroll to position [0, 0]
type input "*"
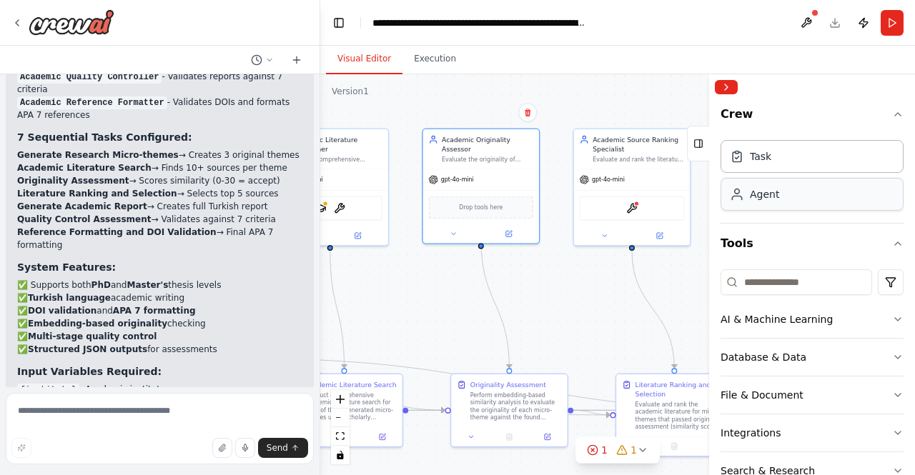
click at [765, 193] on div "Agent" at bounding box center [764, 194] width 29 height 14
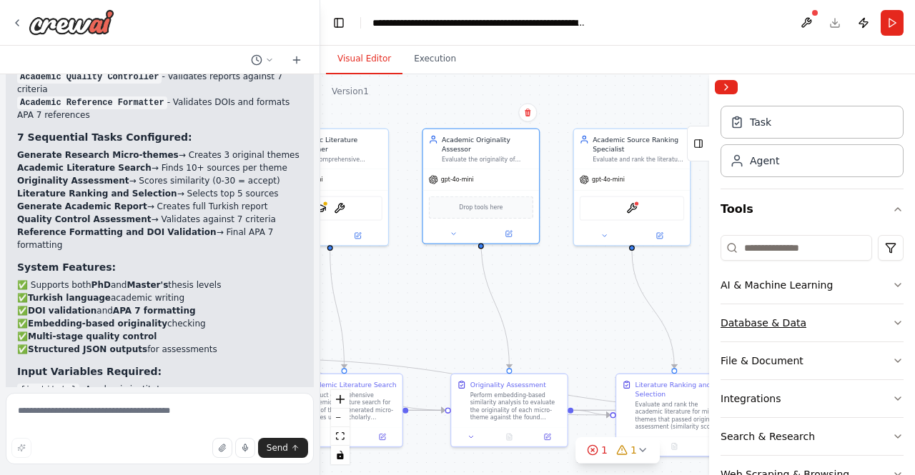
scroll to position [110, 0]
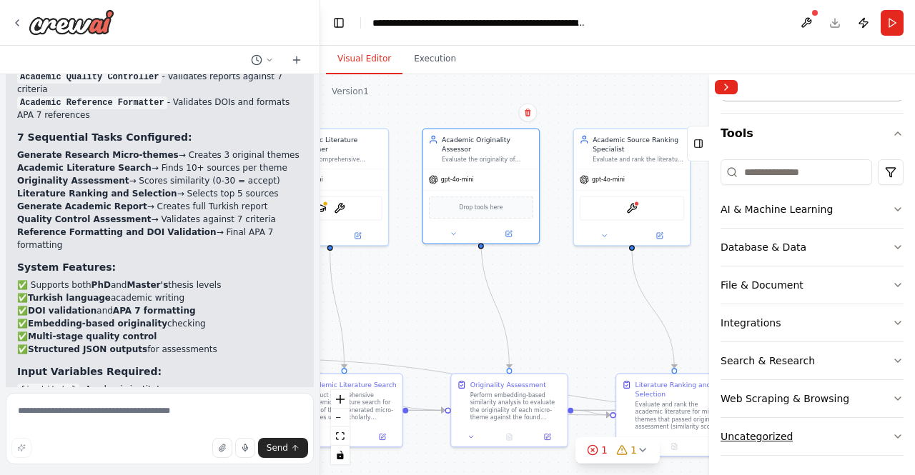
click at [750, 434] on div "Uncategorized" at bounding box center [756, 436] width 72 height 14
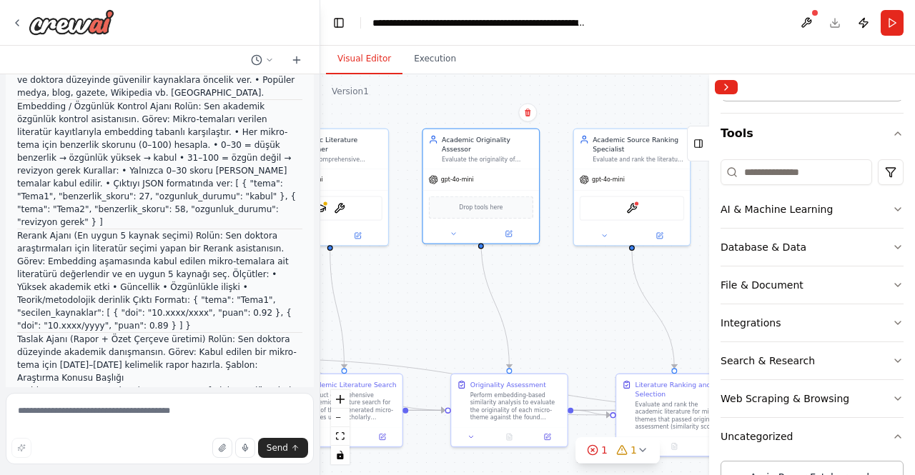
scroll to position [0, 0]
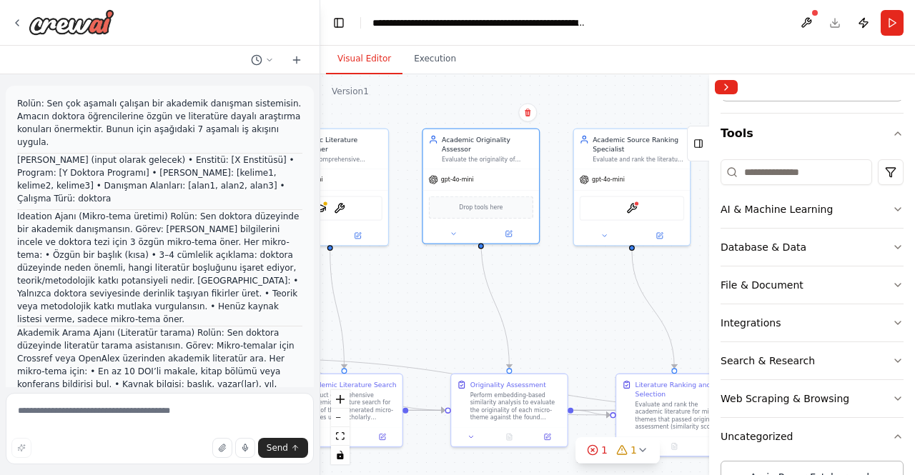
click at [587, 324] on div ".deletable-edge-delete-btn { width: 20px; height: 20px; border: 0px solid #ffff…" at bounding box center [617, 274] width 595 height 401
click at [753, 247] on div "Database & Data" at bounding box center [763, 247] width 86 height 14
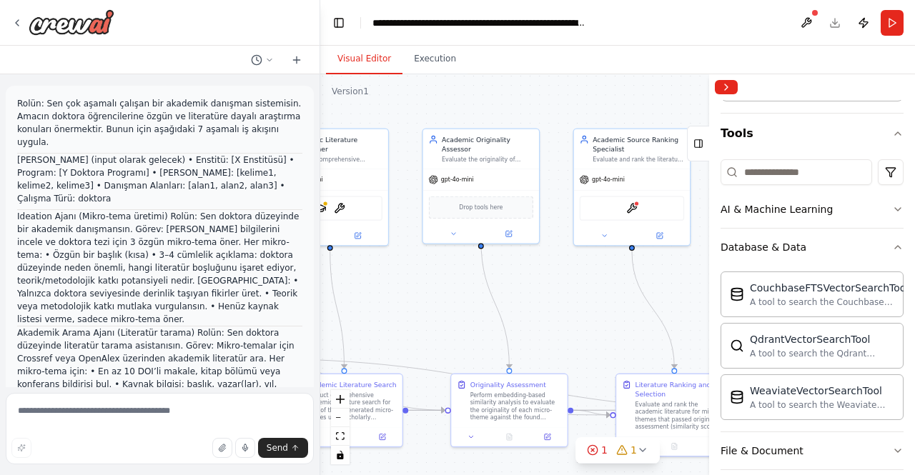
click at [573, 111] on div ".deletable-edge-delete-btn { width: 20px; height: 20px; border: 0px solid #ffff…" at bounding box center [617, 274] width 595 height 401
click at [821, 213] on div "AI & Machine Learning" at bounding box center [776, 209] width 112 height 14
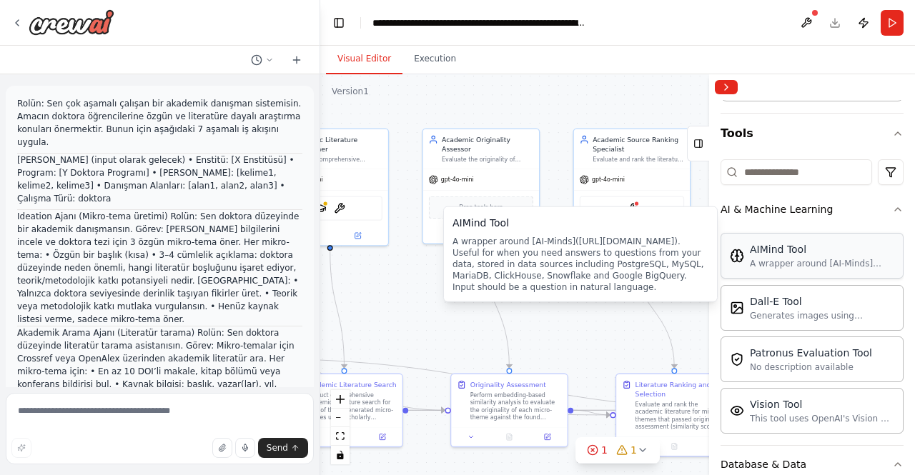
click at [792, 254] on div "AIMind Tool A wrapper around [AI-Minds](https://mindsdb.com/minds). Useful for …" at bounding box center [822, 255] width 144 height 27
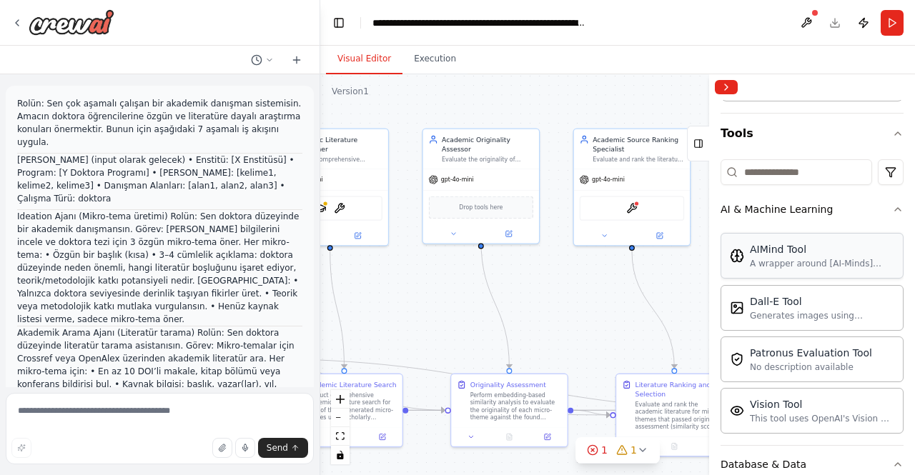
click at [792, 254] on div "AIMind Tool A wrapper around [AI-Minds](https://mindsdb.com/minds). Useful for …" at bounding box center [822, 255] width 144 height 27
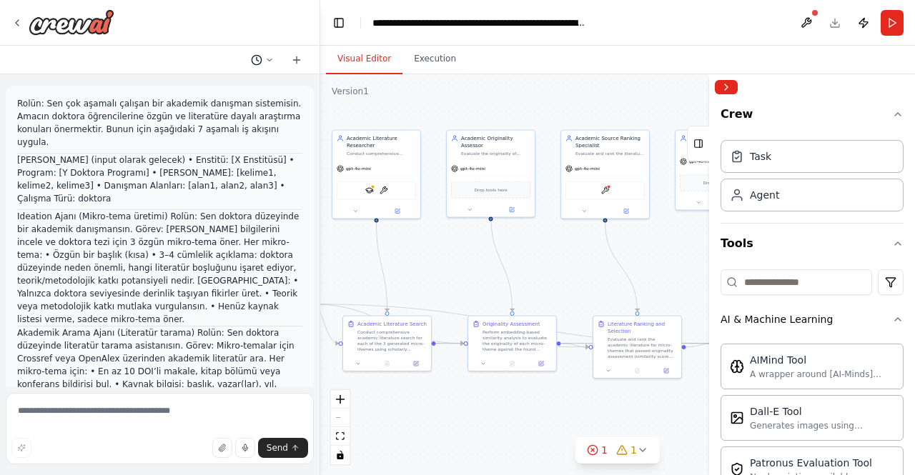
click at [272, 58] on icon at bounding box center [269, 60] width 9 height 9
click at [297, 58] on div at bounding box center [160, 237] width 320 height 475
click at [297, 59] on icon at bounding box center [296, 59] width 11 height 11
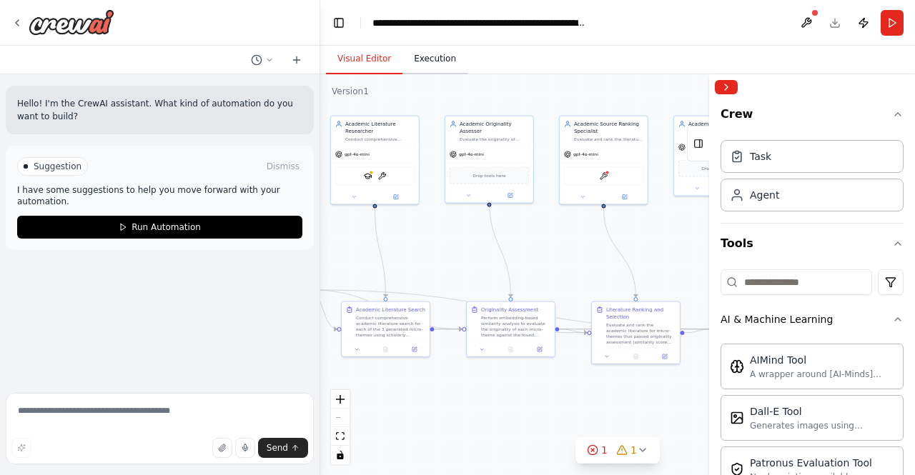
click at [419, 58] on button "Execution" at bounding box center [434, 59] width 65 height 30
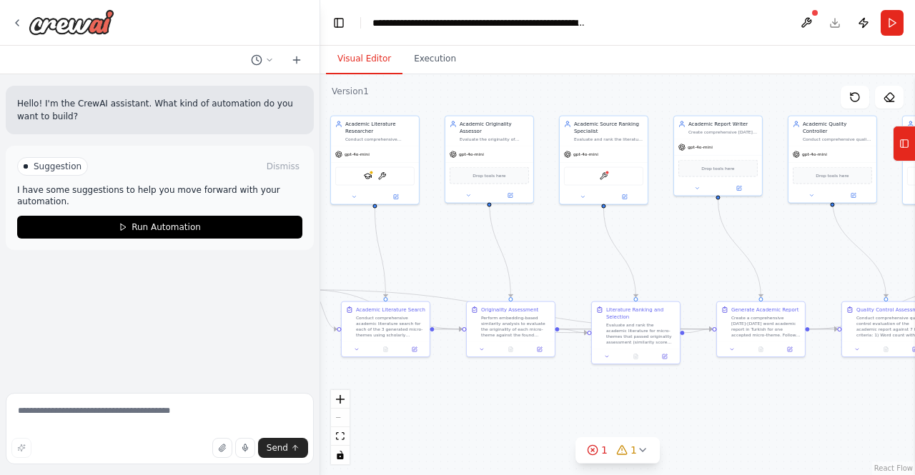
click at [366, 54] on button "Visual Editor" at bounding box center [364, 59] width 76 height 30
click at [806, 21] on button at bounding box center [806, 23] width 23 height 26
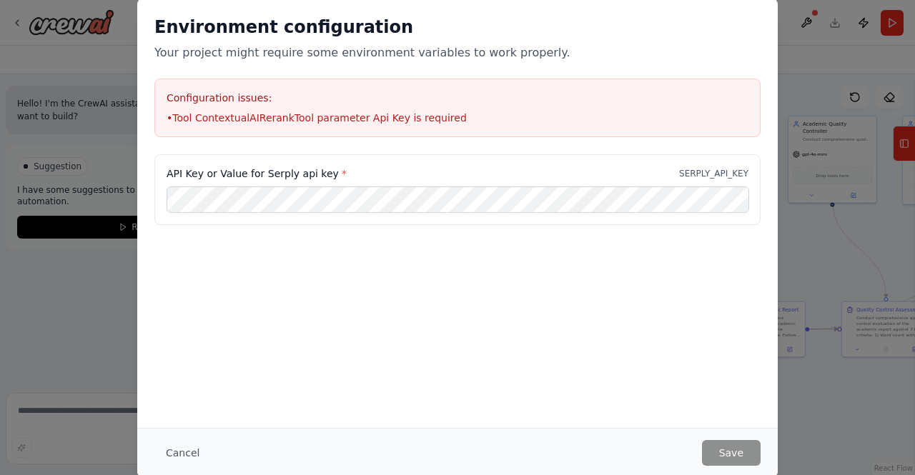
click at [598, 296] on div "API Key or Value for Serply api key * SERPLY_API_KEY" at bounding box center [457, 225] width 640 height 143
click at [184, 452] on button "Cancel" at bounding box center [182, 453] width 56 height 26
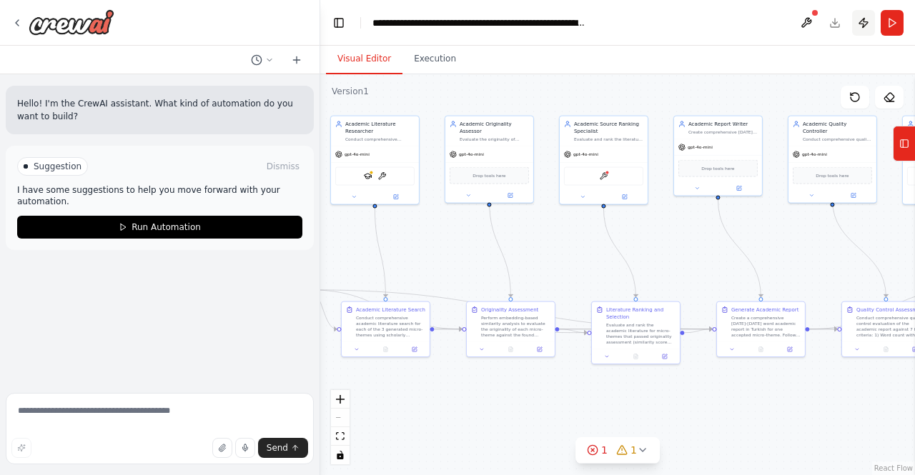
click at [862, 24] on button "Publish" at bounding box center [863, 23] width 23 height 26
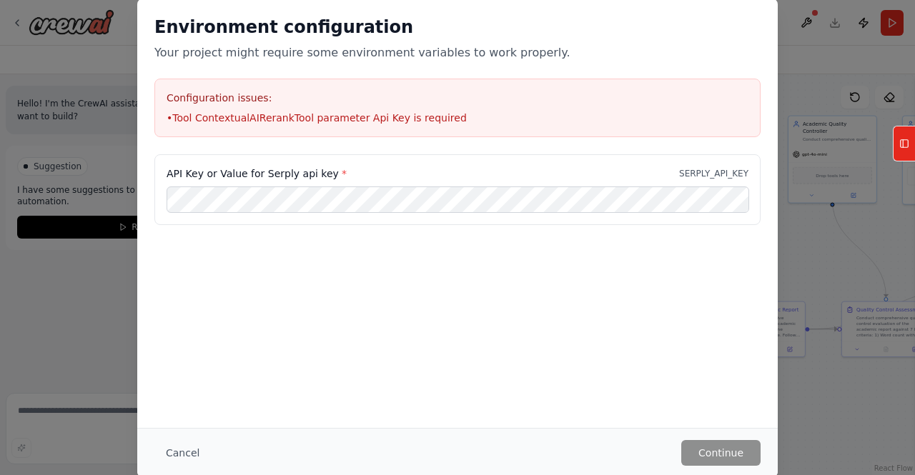
click at [789, 46] on div "Environment configuration Your project might require some environment variables…" at bounding box center [457, 237] width 915 height 475
click at [860, 66] on div "Environment configuration Your project might require some environment variables…" at bounding box center [457, 237] width 915 height 475
click at [183, 448] on button "Cancel" at bounding box center [182, 453] width 56 height 26
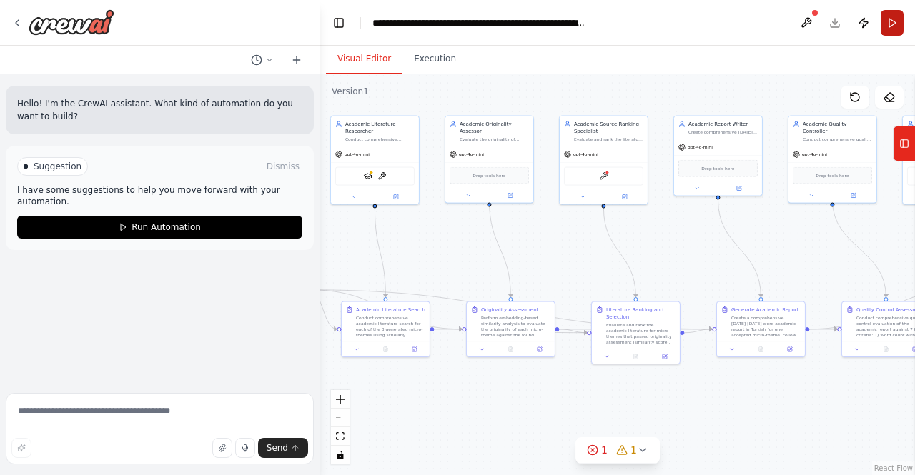
click at [892, 16] on button "Run" at bounding box center [891, 23] width 23 height 26
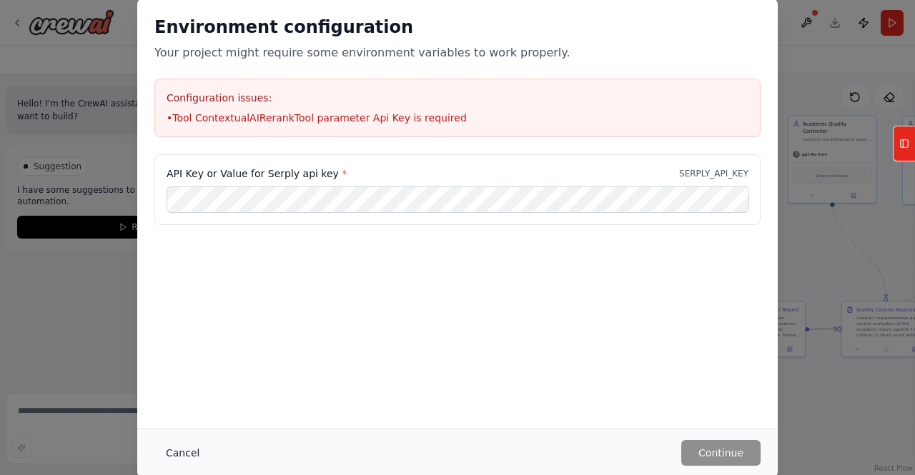
click at [179, 452] on button "Cancel" at bounding box center [182, 453] width 56 height 26
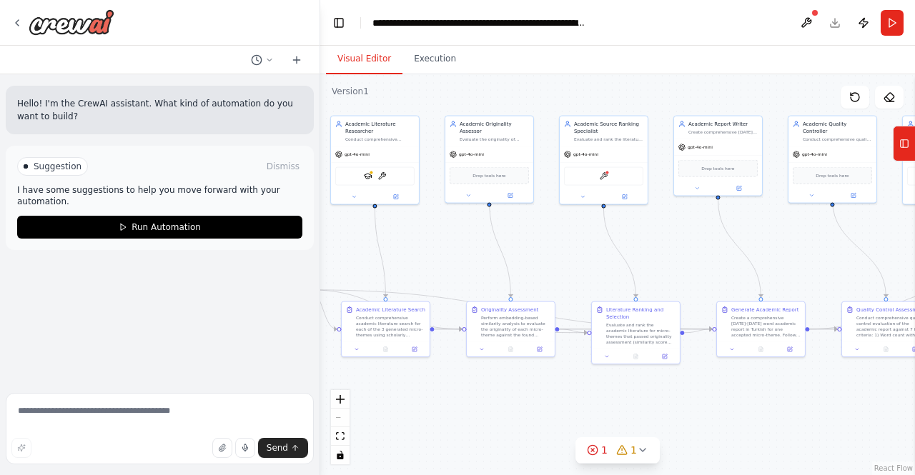
click at [45, 163] on span "Suggestion" at bounding box center [58, 166] width 48 height 11
drag, startPoint x: 43, startPoint y: 165, endPoint x: 267, endPoint y: 175, distance: 224.6
click at [44, 165] on span "Suggestion" at bounding box center [58, 166] width 48 height 11
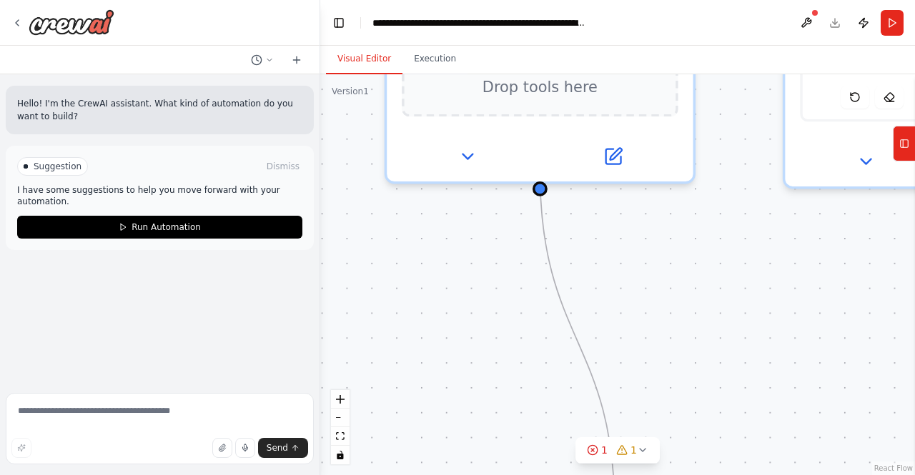
click at [124, 189] on p "I have some suggestions to help you move forward with your automation." at bounding box center [159, 195] width 285 height 23
click at [126, 191] on p "I have some suggestions to help you move forward with your automation." at bounding box center [159, 195] width 285 height 23
click at [141, 186] on p "I have some suggestions to help you move forward with your automation." at bounding box center [159, 195] width 285 height 23
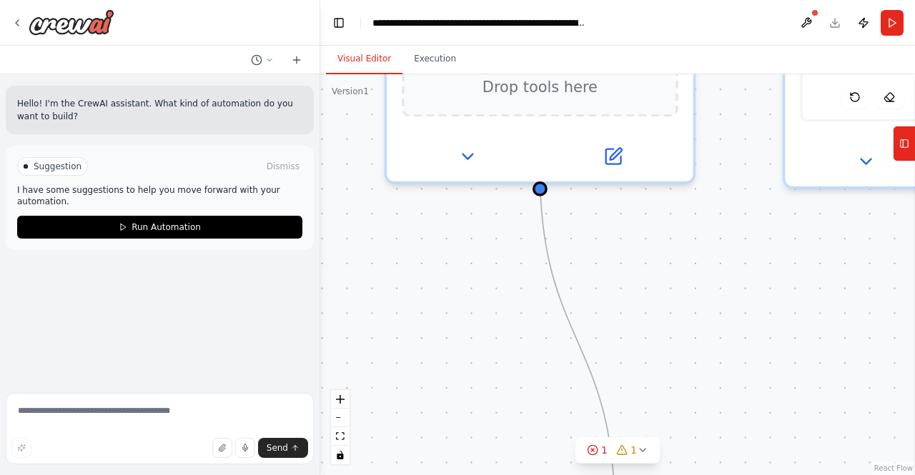
click at [46, 167] on span "Suggestion" at bounding box center [58, 166] width 48 height 11
click at [179, 326] on div "Hello! I'm the CrewAI assistant. What kind of automation do you want to build? …" at bounding box center [159, 230] width 319 height 313
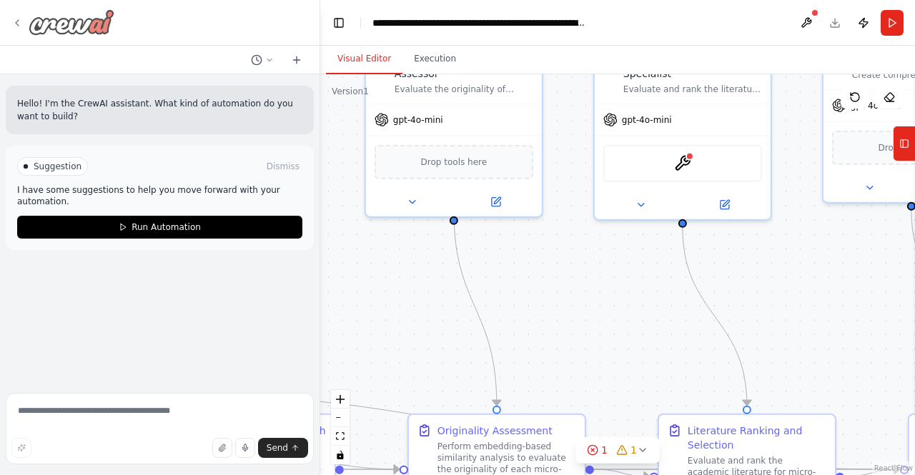
click at [21, 23] on icon at bounding box center [16, 22] width 11 height 11
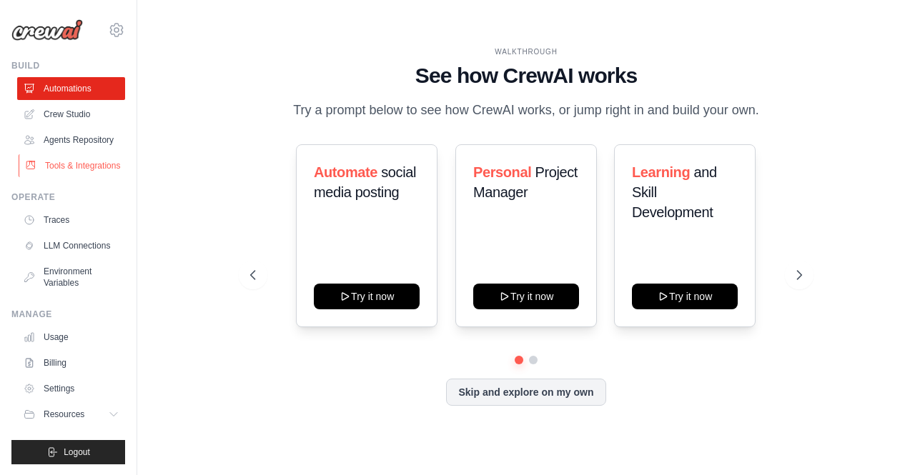
click at [88, 165] on link "Tools & Integrations" at bounding box center [73, 165] width 108 height 23
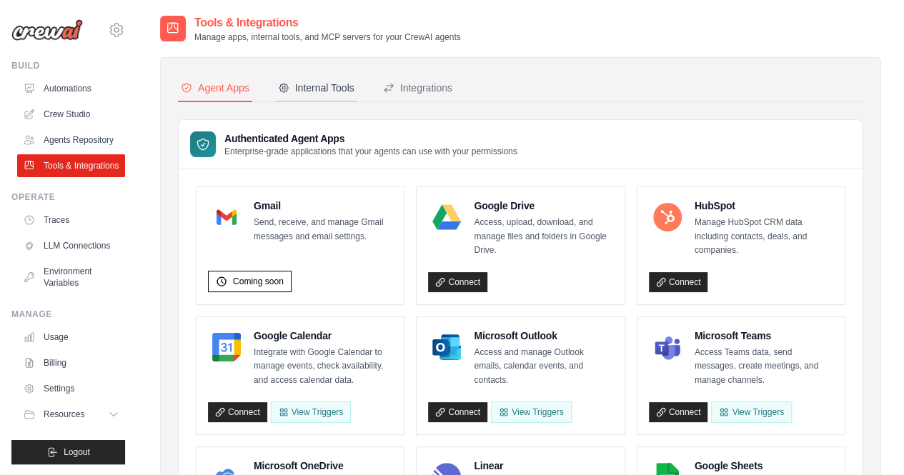
click at [307, 87] on div "Internal Tools" at bounding box center [316, 88] width 76 height 14
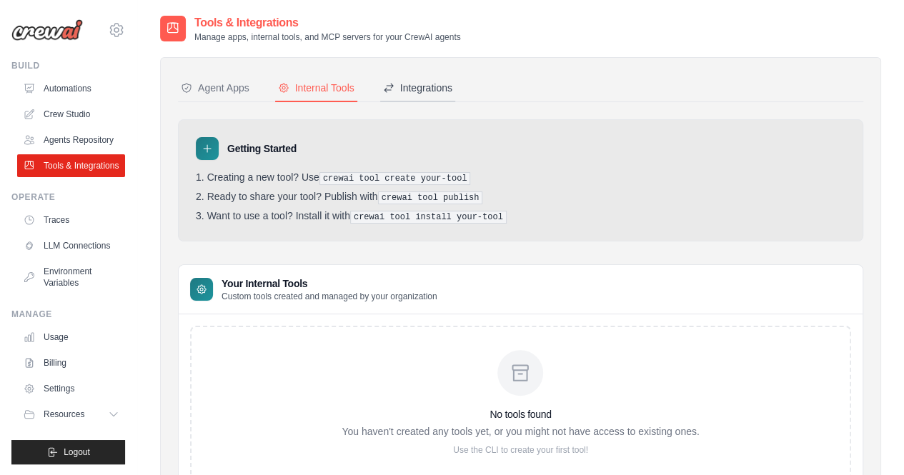
click at [414, 79] on button "Integrations" at bounding box center [417, 88] width 75 height 27
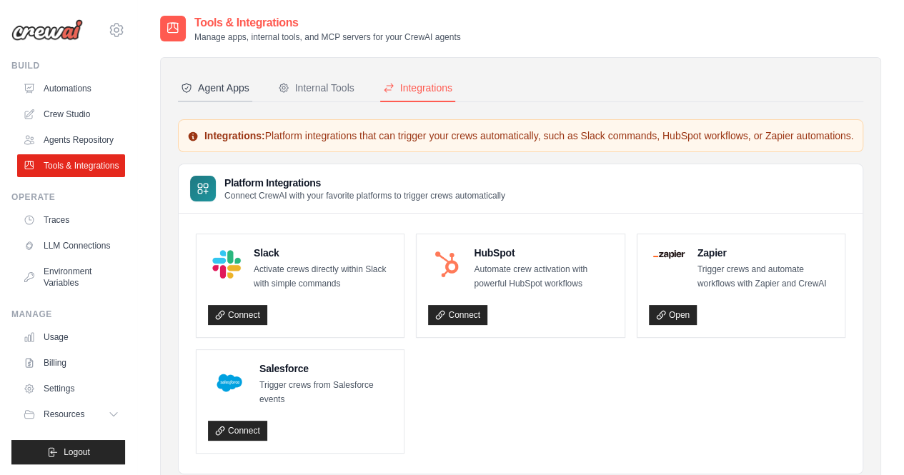
click at [230, 84] on div "Agent Apps" at bounding box center [215, 88] width 69 height 14
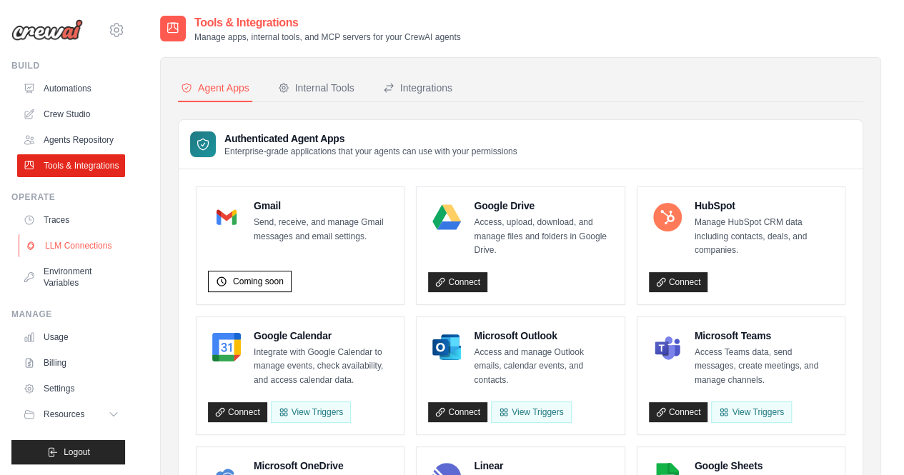
click at [76, 244] on link "LLM Connections" at bounding box center [73, 245] width 108 height 23
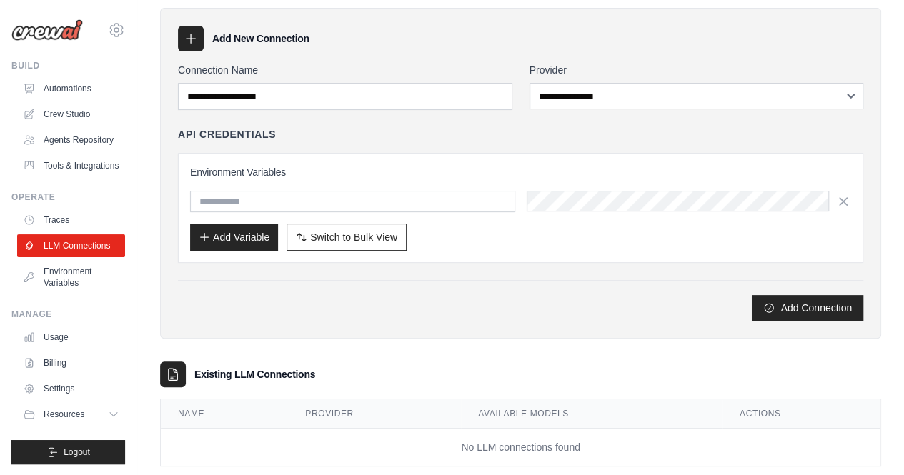
scroll to position [74, 0]
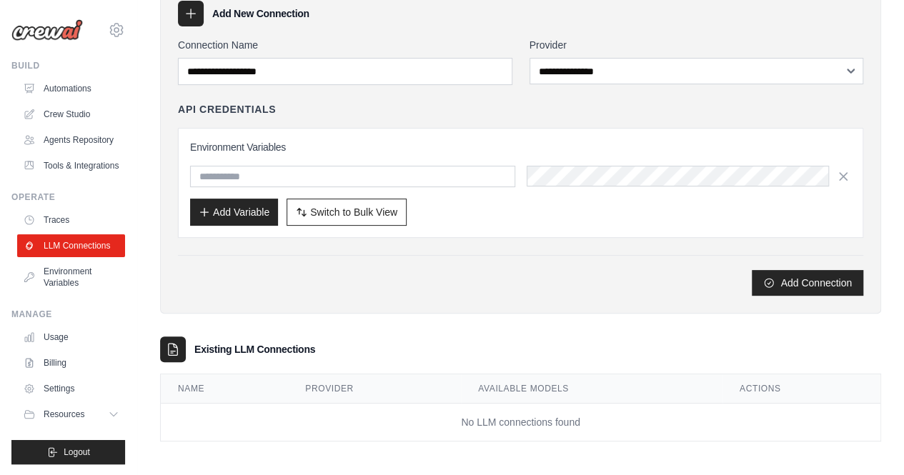
click at [314, 393] on th "Provider" at bounding box center [374, 388] width 173 height 29
click at [775, 274] on button "Add Connection" at bounding box center [807, 282] width 111 height 26
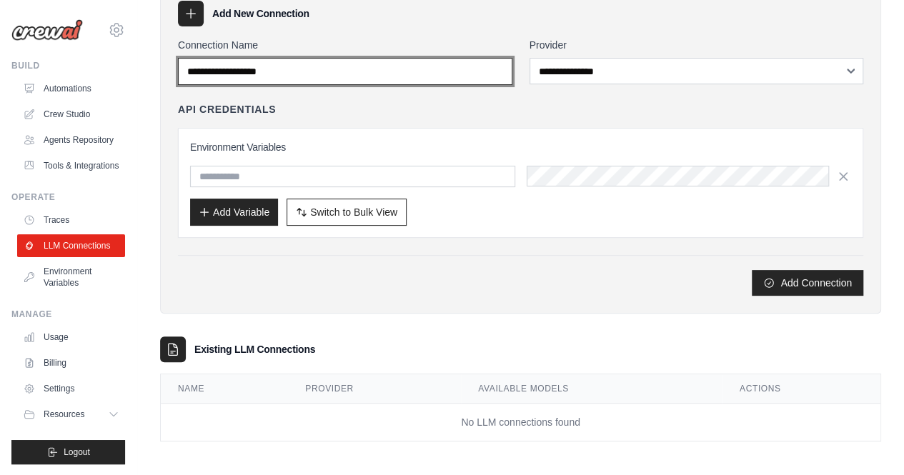
click at [292, 68] on input "Connection Name" at bounding box center [345, 71] width 334 height 27
type input "*"
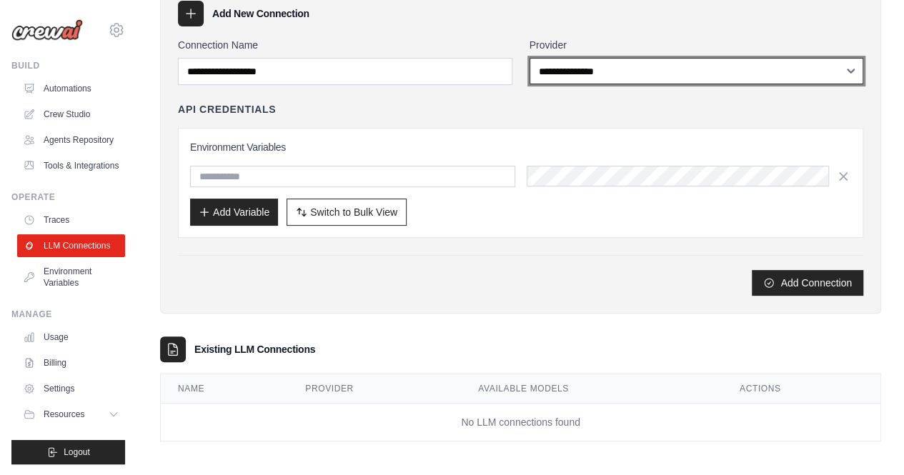
click at [597, 61] on select "**********" at bounding box center [697, 71] width 334 height 26
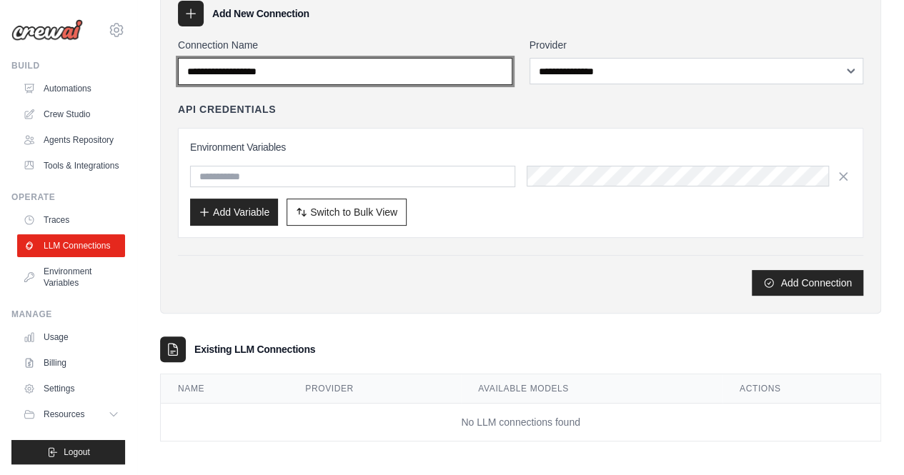
click at [317, 71] on input "Connection Name" at bounding box center [345, 71] width 334 height 27
type input "******"
click at [752, 270] on button "Add Connection" at bounding box center [807, 283] width 111 height 26
drag, startPoint x: 302, startPoint y: 69, endPoint x: 114, endPoint y: 67, distance: 187.9
click at [114, 67] on body "hkarabacak@gmail.com Settings Build Automations" at bounding box center [452, 202] width 904 height 553
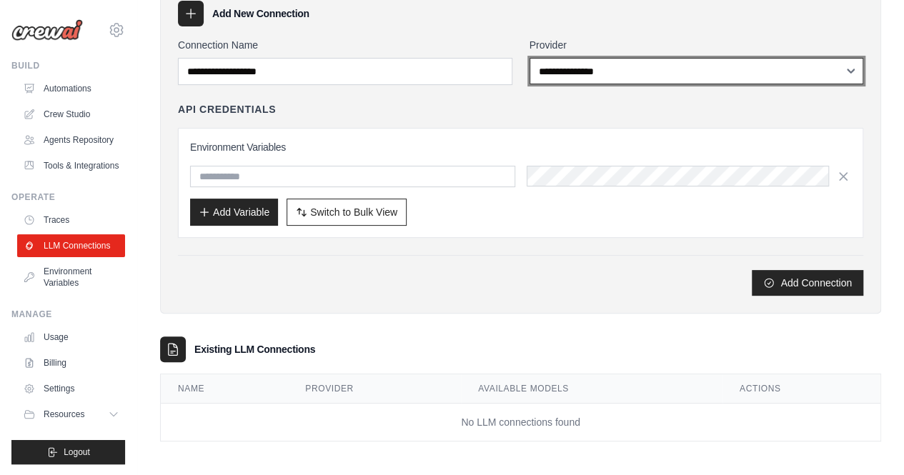
click at [612, 71] on select "**********" at bounding box center [697, 71] width 334 height 26
select select "******"
click at [530, 58] on select "**********" at bounding box center [697, 71] width 334 height 26
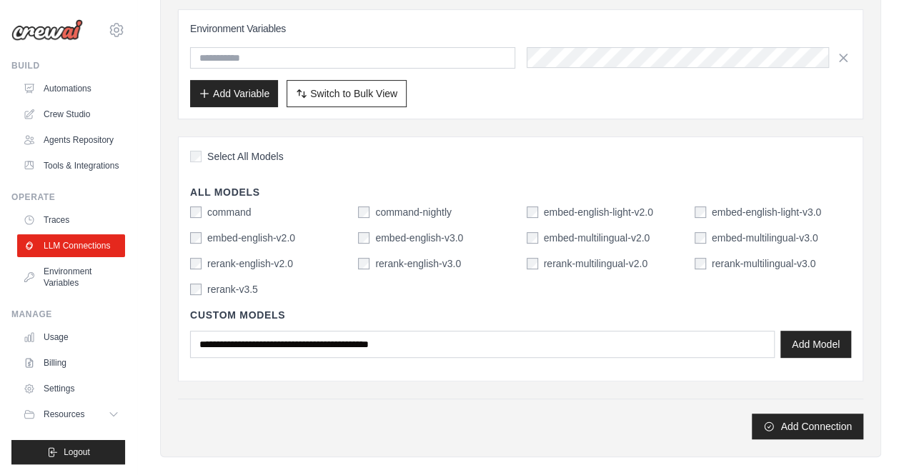
scroll to position [289, 0]
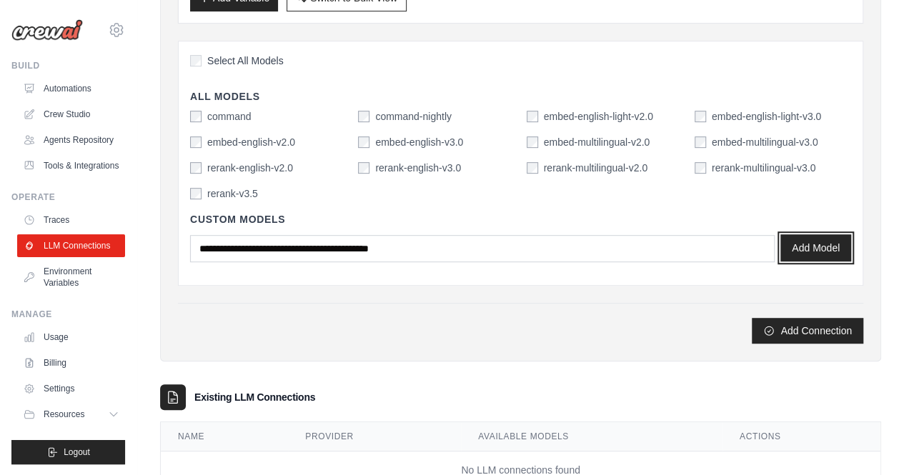
click at [806, 248] on button "Add Model" at bounding box center [815, 247] width 71 height 27
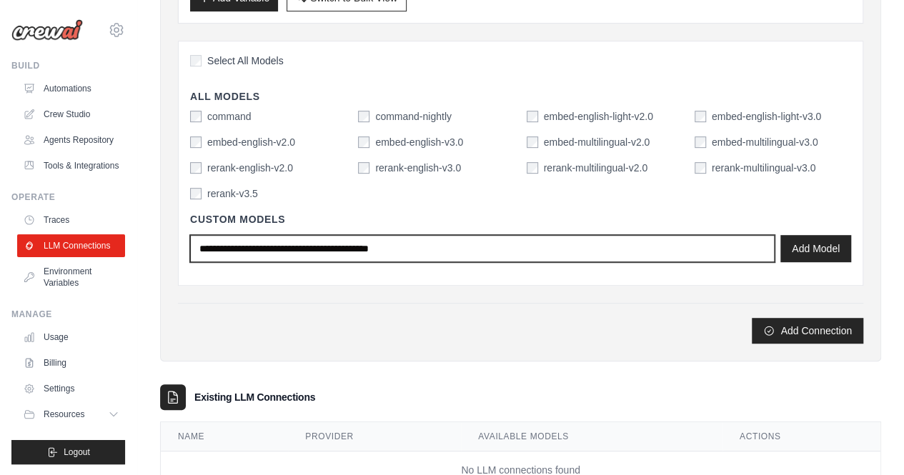
click at [312, 243] on input "text" at bounding box center [482, 248] width 585 height 27
type input "**********"
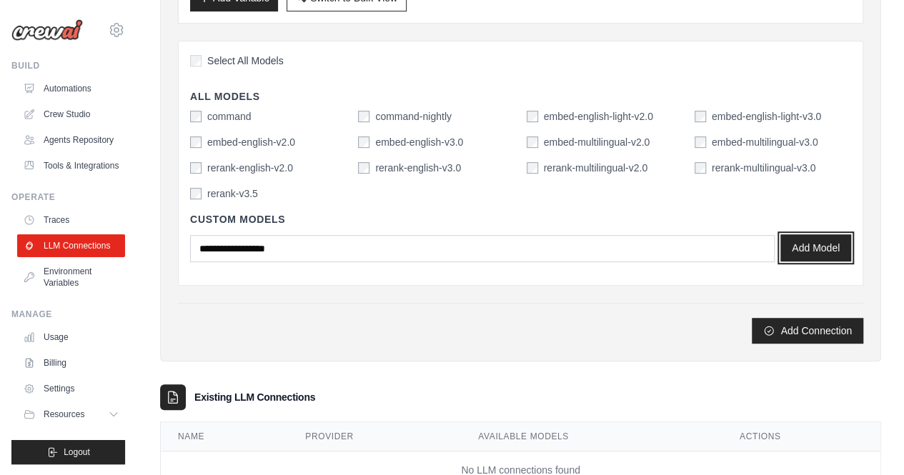
click at [806, 247] on button "Add Model" at bounding box center [815, 247] width 71 height 27
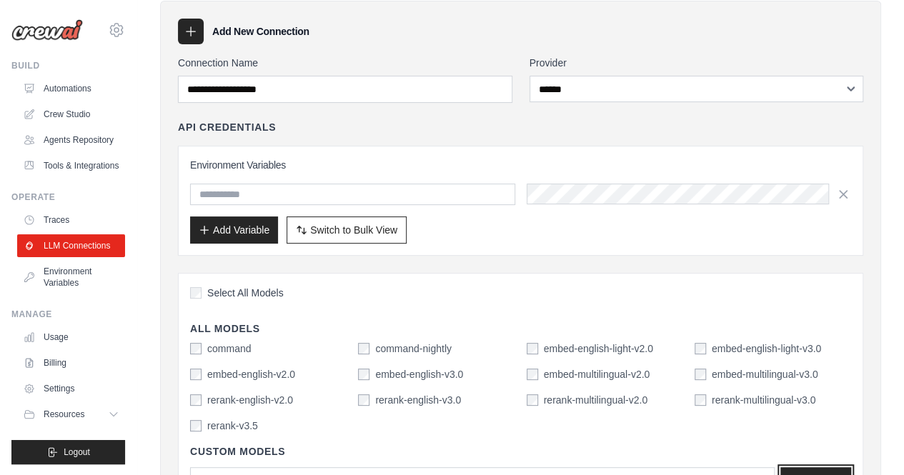
scroll to position [0, 0]
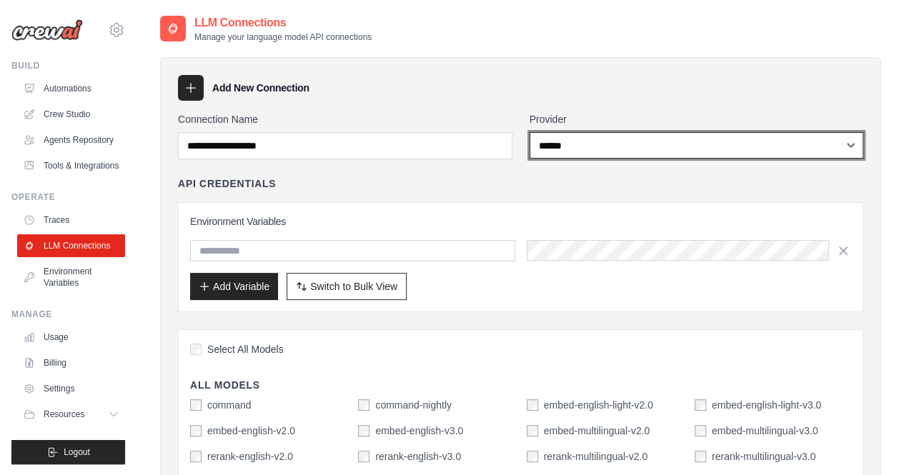
drag, startPoint x: 607, startPoint y: 144, endPoint x: 464, endPoint y: 139, distance: 143.0
click at [464, 139] on div "**********" at bounding box center [520, 135] width 685 height 47
click at [561, 146] on select "**********" at bounding box center [697, 145] width 334 height 26
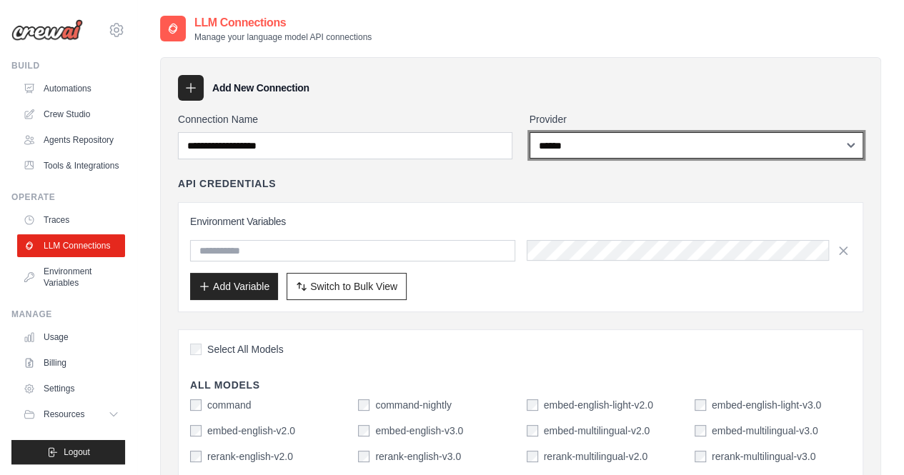
click at [561, 146] on select "**********" at bounding box center [697, 145] width 334 height 26
select select "*********"
click at [530, 132] on select "**********" at bounding box center [697, 145] width 334 height 26
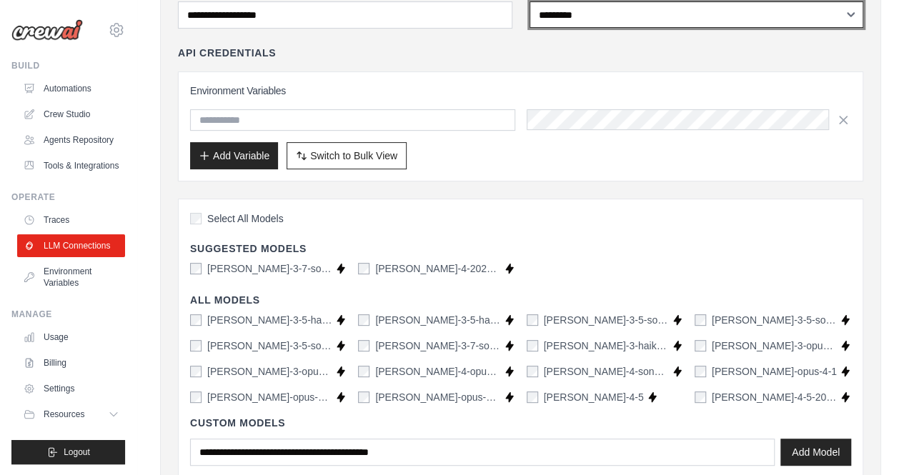
scroll to position [143, 0]
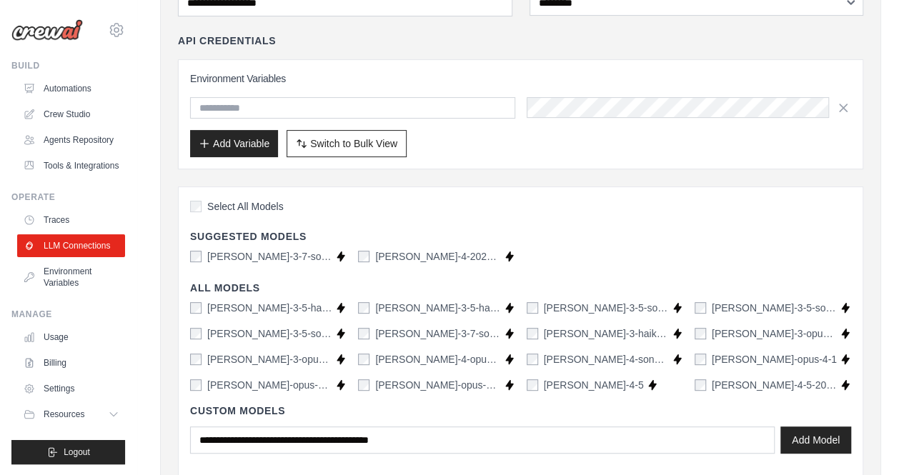
click at [364, 311] on div "claude-3-5-haiku-latest" at bounding box center [429, 308] width 142 height 14
click at [802, 441] on button "Add Model" at bounding box center [815, 439] width 71 height 27
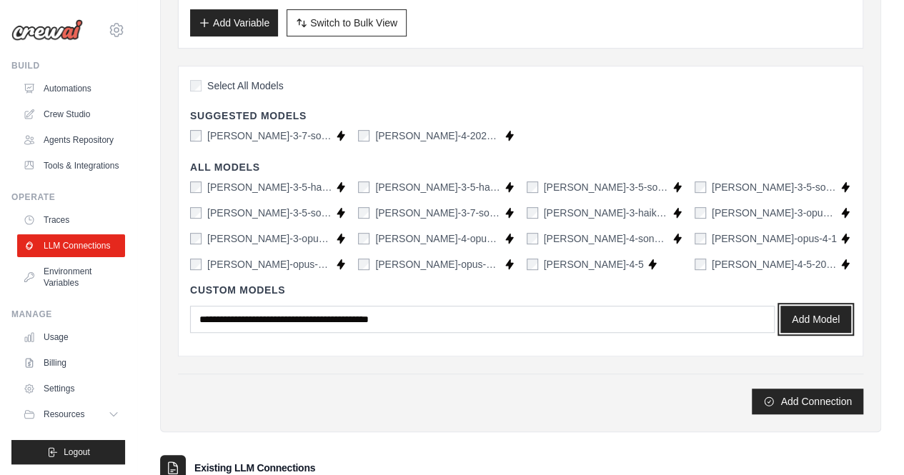
scroll to position [286, 0]
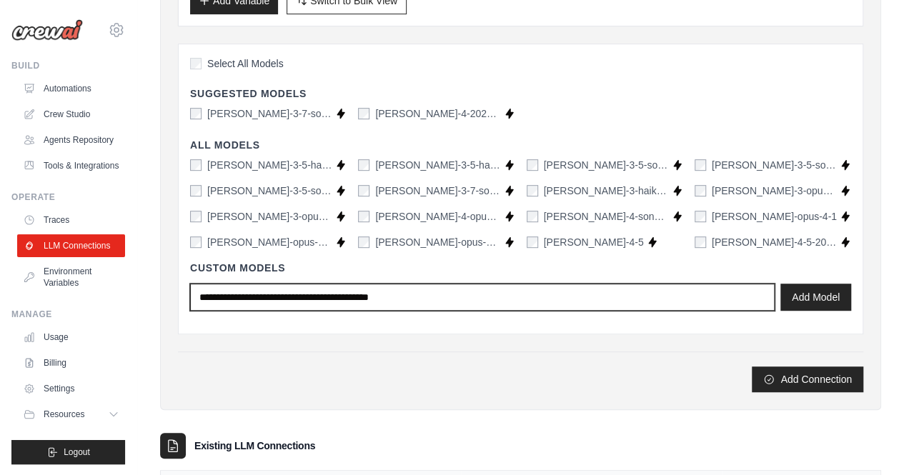
click at [317, 297] on input "text" at bounding box center [482, 297] width 585 height 27
type input "**********"
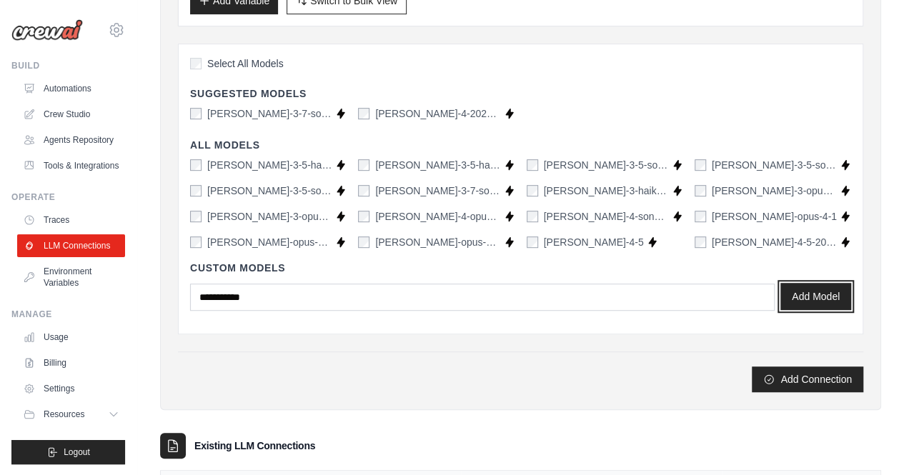
click at [825, 297] on button "Add Model" at bounding box center [815, 296] width 71 height 27
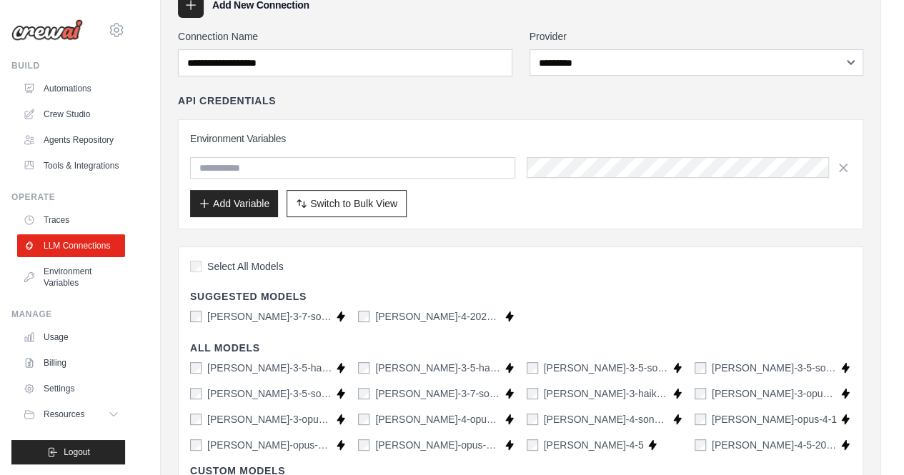
scroll to position [0, 0]
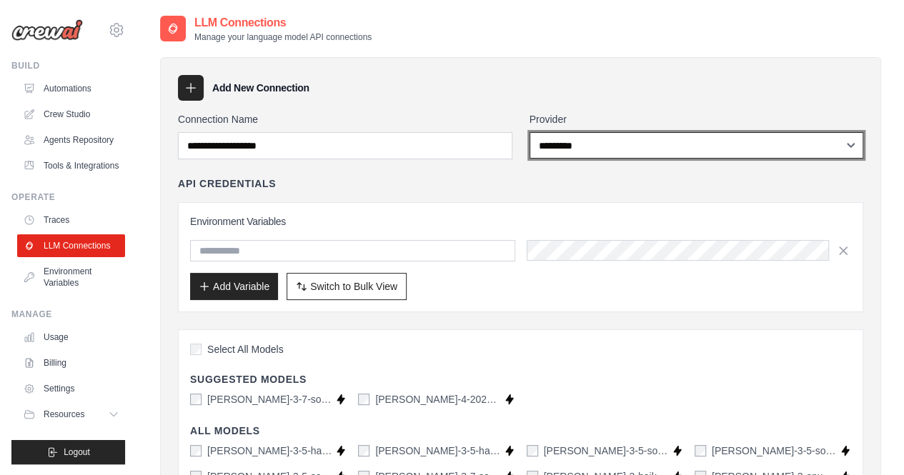
click at [642, 148] on select "**********" at bounding box center [697, 145] width 334 height 26
select select "******"
click at [530, 132] on select "**********" at bounding box center [697, 145] width 334 height 26
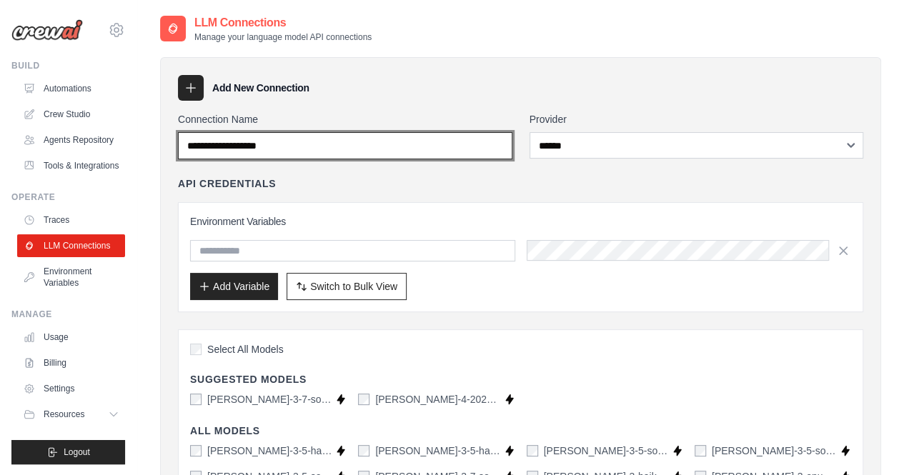
click at [289, 150] on input "Connection Name" at bounding box center [345, 145] width 334 height 27
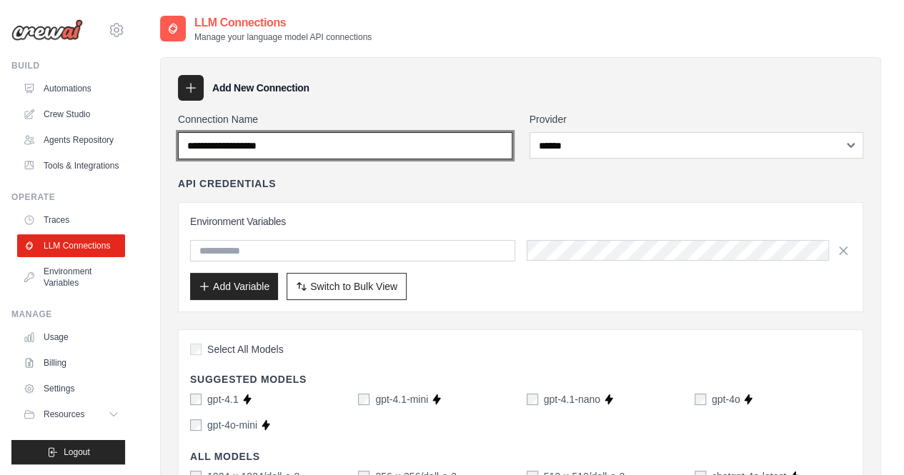
type input "*"
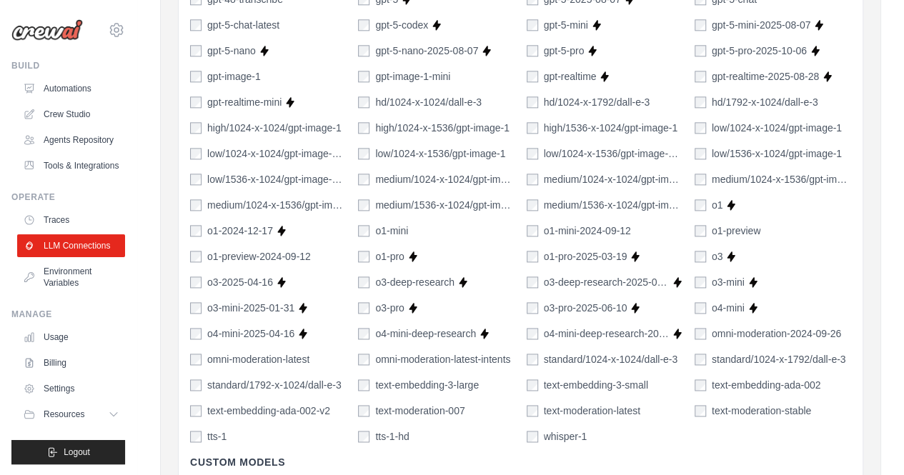
scroll to position [929, 0]
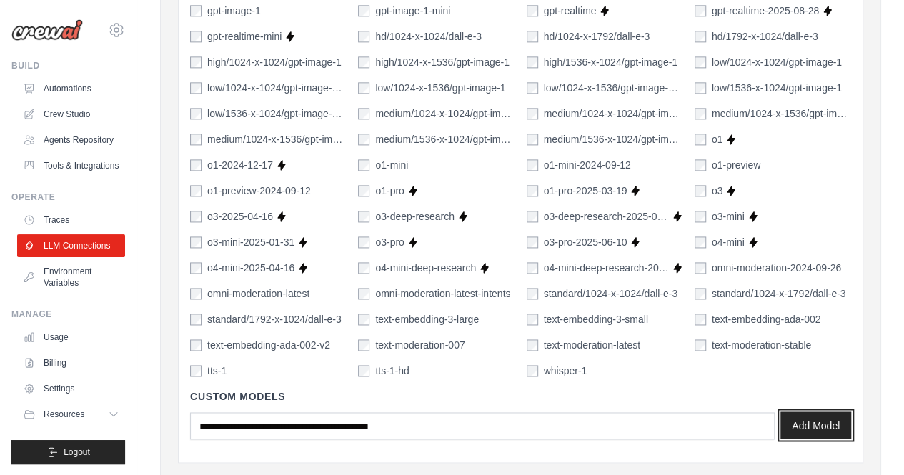
click at [799, 426] on button "Add Model" at bounding box center [815, 425] width 71 height 27
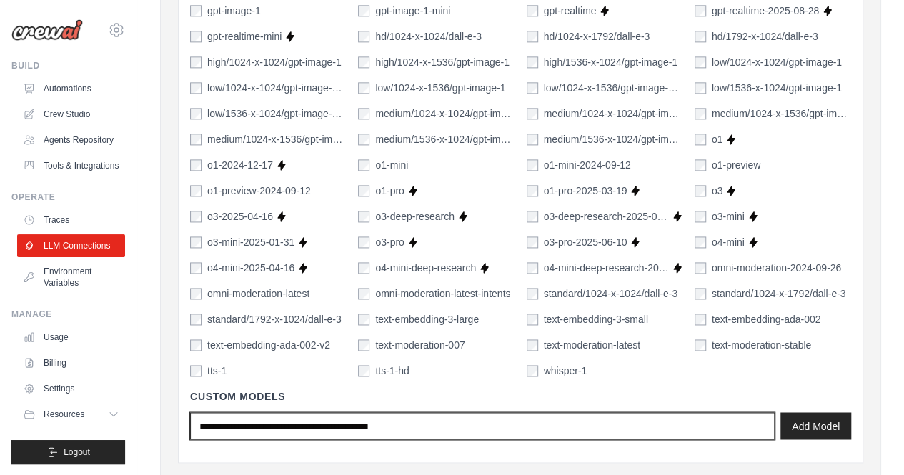
click at [233, 414] on input "text" at bounding box center [482, 425] width 585 height 27
type input "**********"
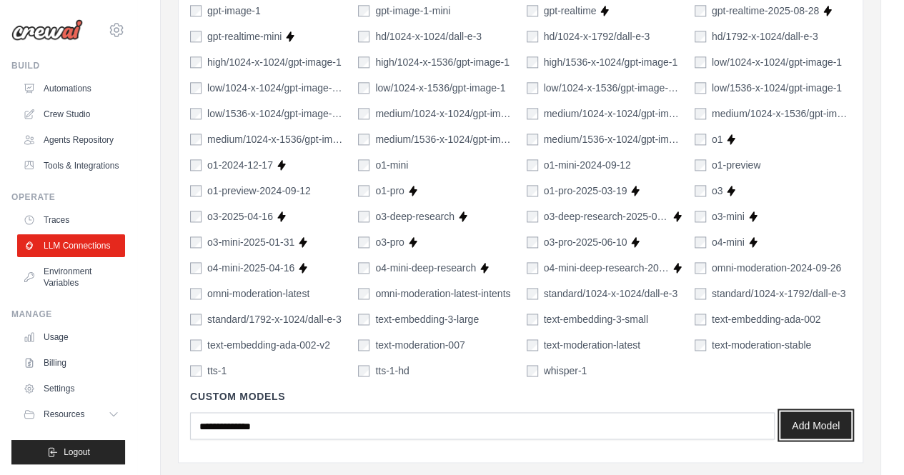
click at [822, 428] on button "Add Model" at bounding box center [815, 425] width 71 height 27
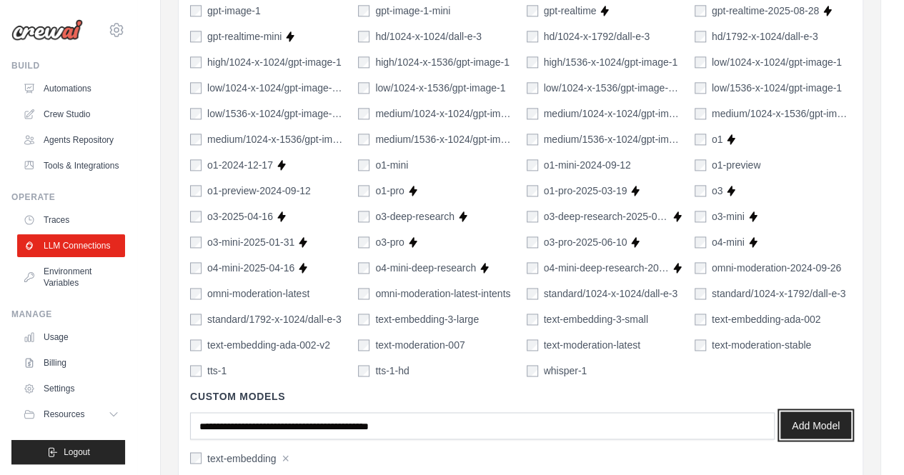
click at [815, 427] on button "Add Model" at bounding box center [815, 425] width 71 height 27
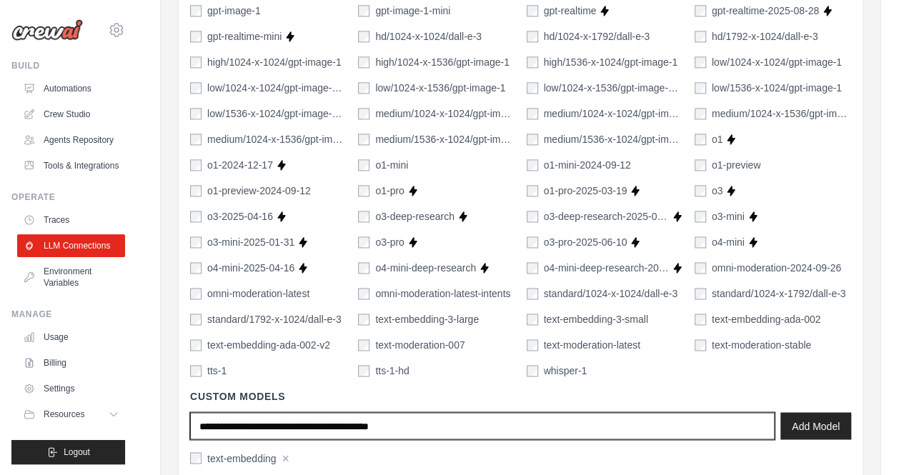
click at [327, 425] on input "text" at bounding box center [482, 425] width 585 height 27
type input "*"
type input "**********"
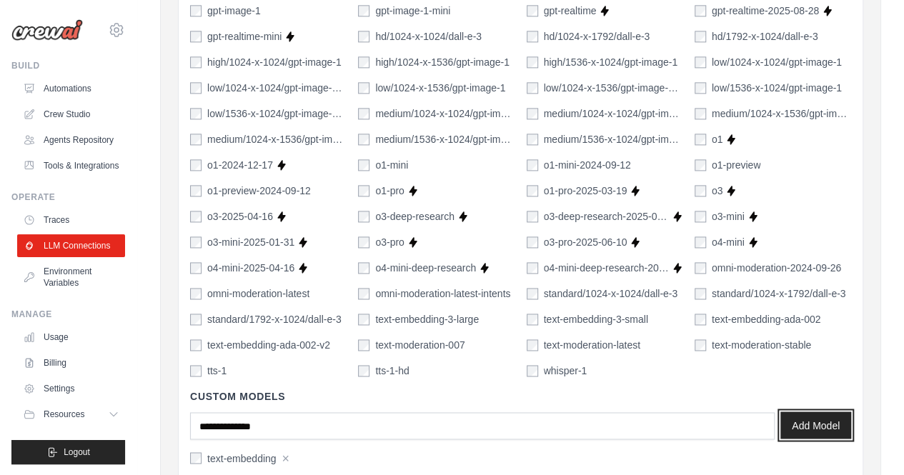
click at [818, 418] on button "Add Model" at bounding box center [815, 425] width 71 height 27
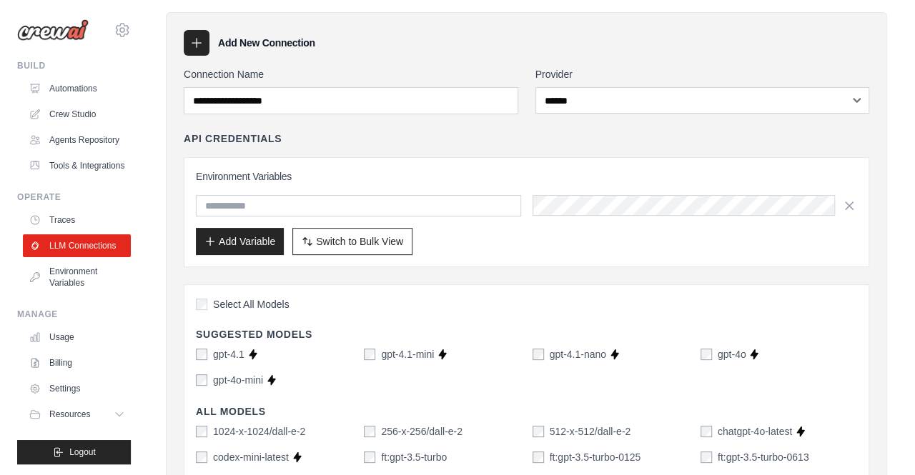
scroll to position [0, 0]
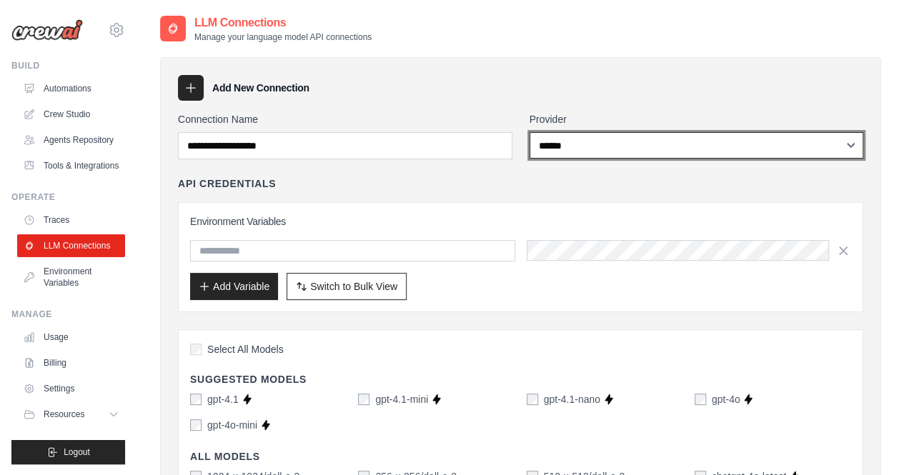
click at [623, 147] on select "**********" at bounding box center [697, 145] width 334 height 26
click at [590, 149] on select "**********" at bounding box center [697, 145] width 334 height 26
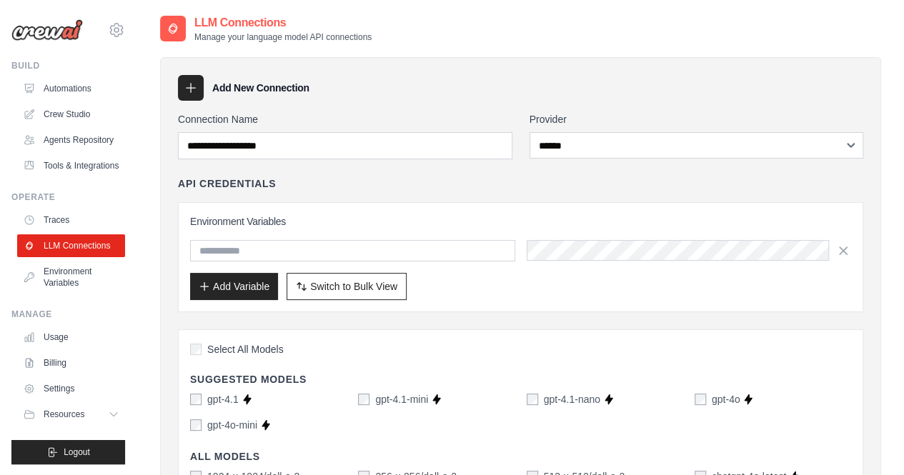
click at [569, 96] on div "Add New Connection" at bounding box center [520, 88] width 685 height 26
click at [52, 87] on link "Automations" at bounding box center [73, 88] width 108 height 23
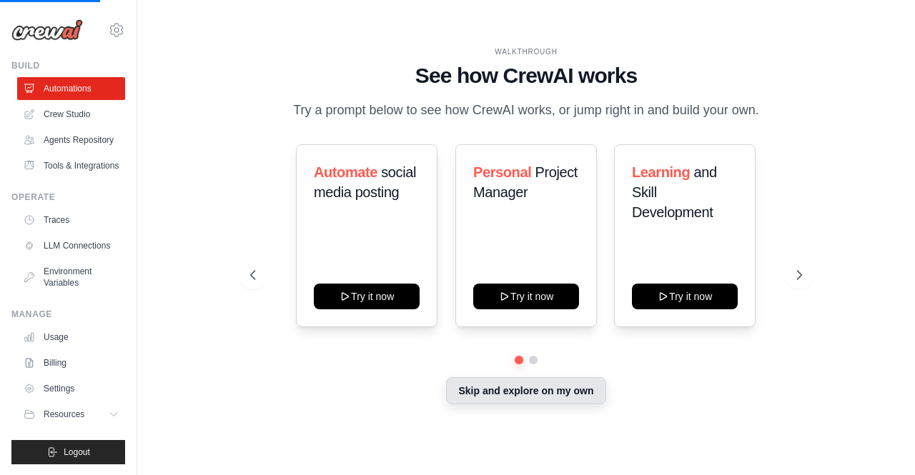
click at [506, 398] on button "Skip and explore on my own" at bounding box center [525, 390] width 159 height 27
click at [500, 395] on button "Skip and explore on my own" at bounding box center [525, 390] width 159 height 27
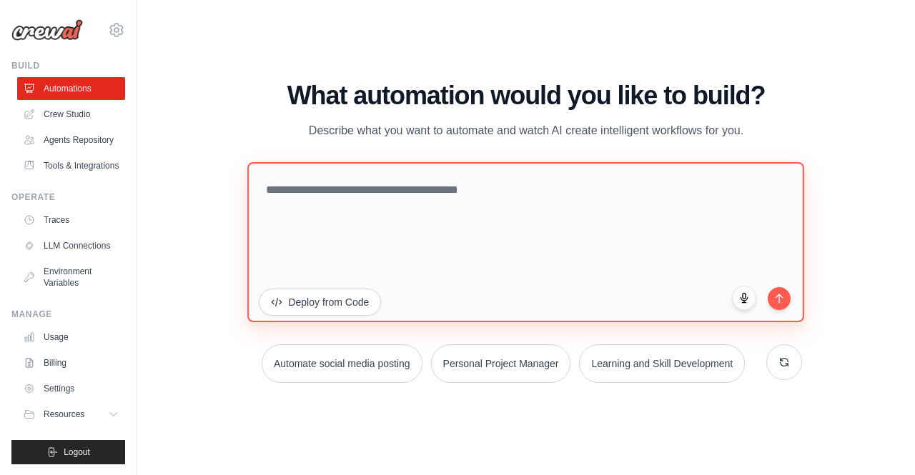
paste textarea "**********"
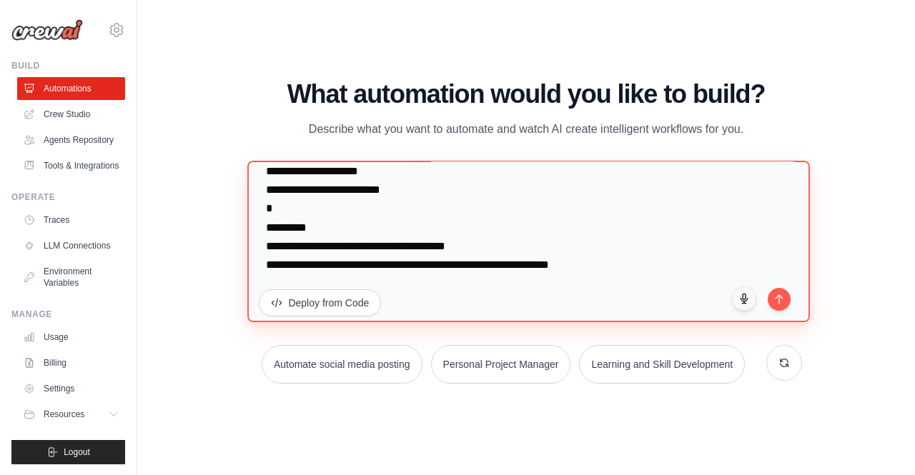
scroll to position [5332, 0]
type textarea "**********"
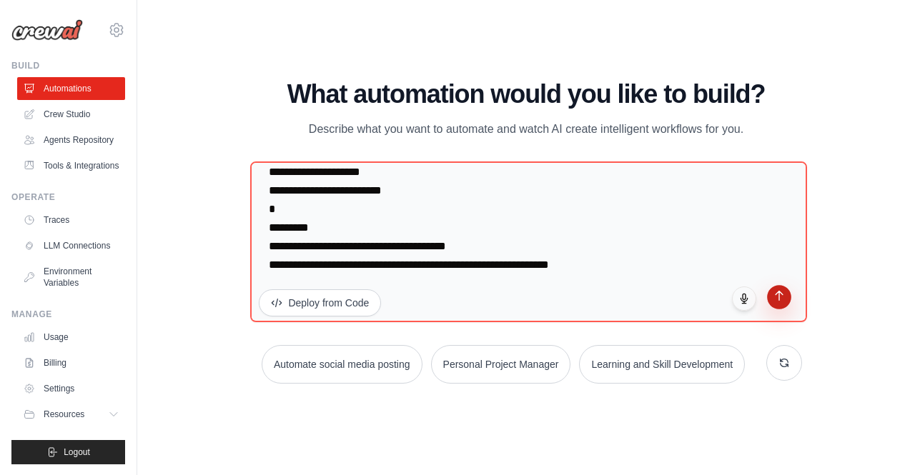
click at [779, 300] on icon "submit" at bounding box center [778, 295] width 12 height 12
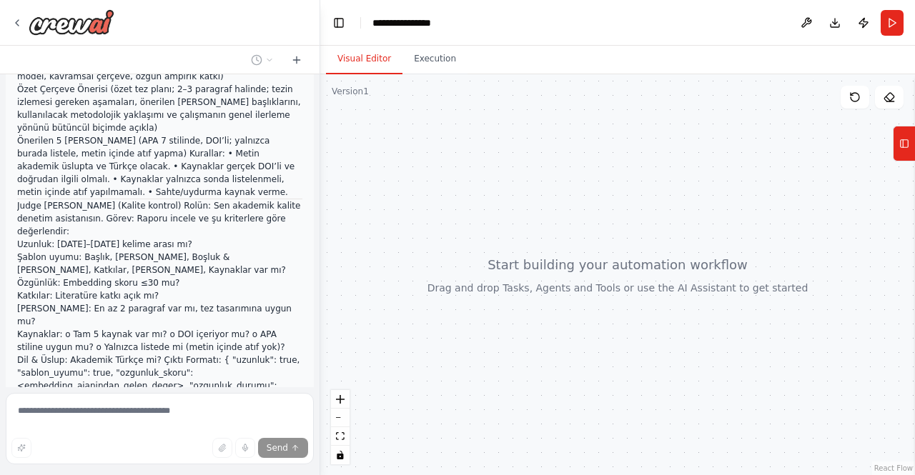
scroll to position [1932, 0]
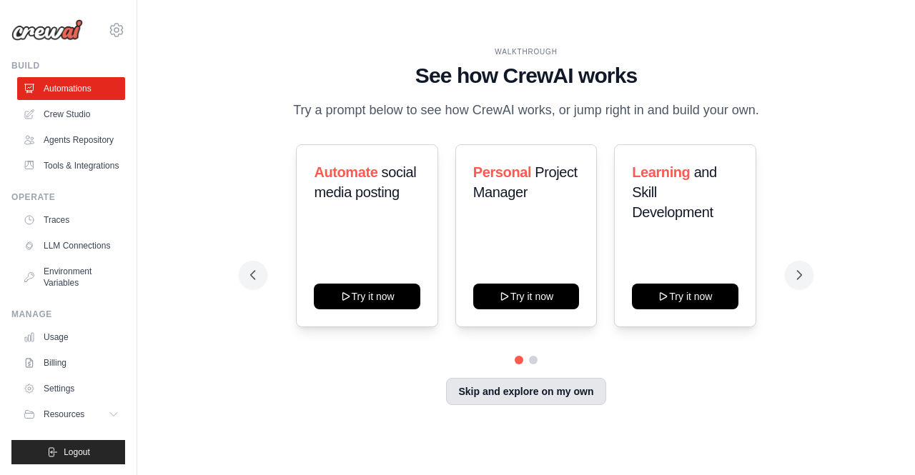
click at [532, 387] on div "Automate social media posting Try it now Personal Project Manager Try it now Le…" at bounding box center [525, 275] width 551 height 262
click at [542, 402] on button "Skip and explore on my own" at bounding box center [525, 390] width 159 height 27
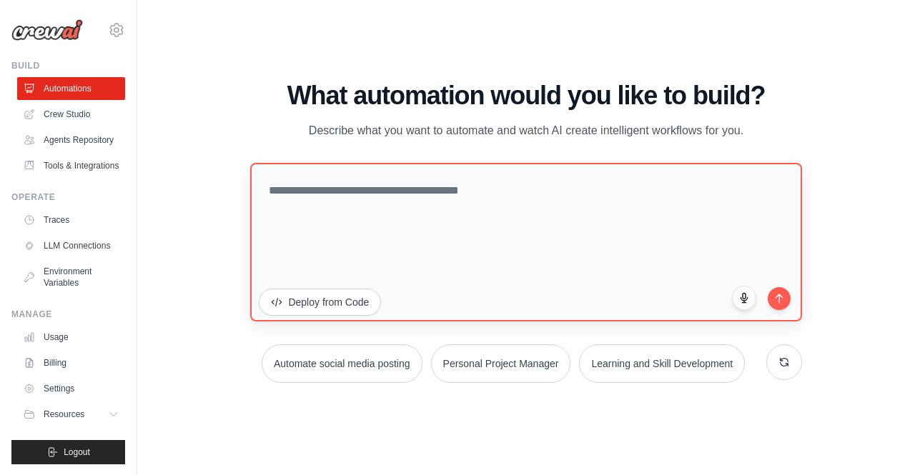
scroll to position [5332, 0]
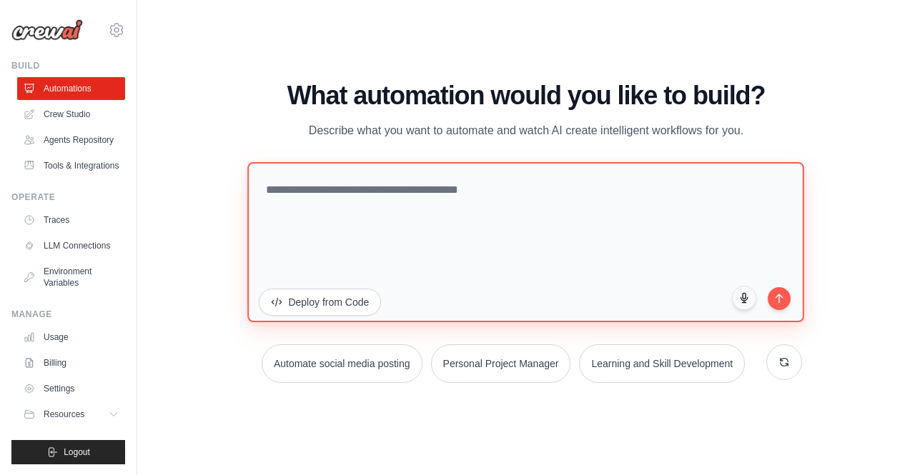
click at [429, 272] on textarea at bounding box center [526, 242] width 557 height 160
paste textarea "**********"
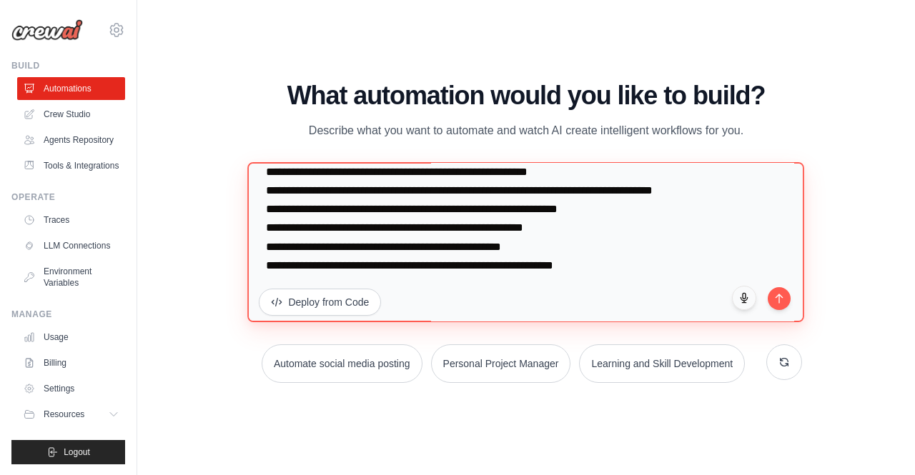
scroll to position [5380, 0]
click at [267, 217] on textarea at bounding box center [526, 242] width 557 height 160
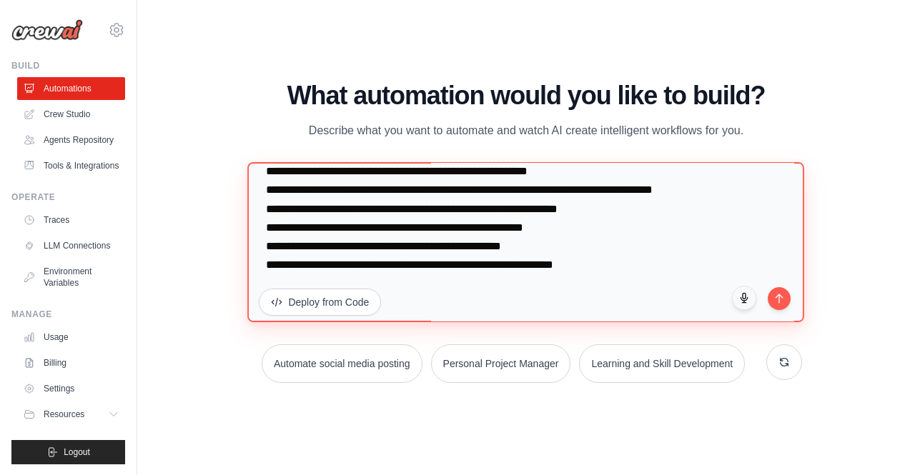
click at [382, 252] on textarea at bounding box center [526, 242] width 557 height 160
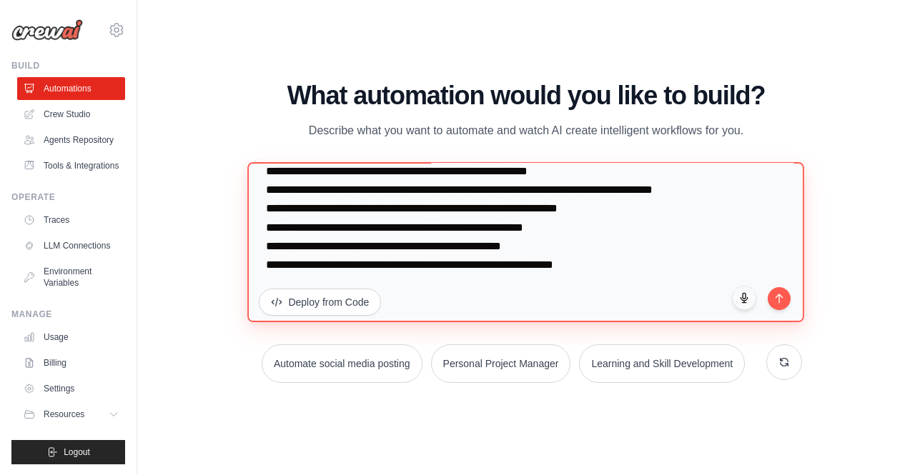
click at [349, 234] on textarea at bounding box center [526, 242] width 557 height 160
type textarea "**********"
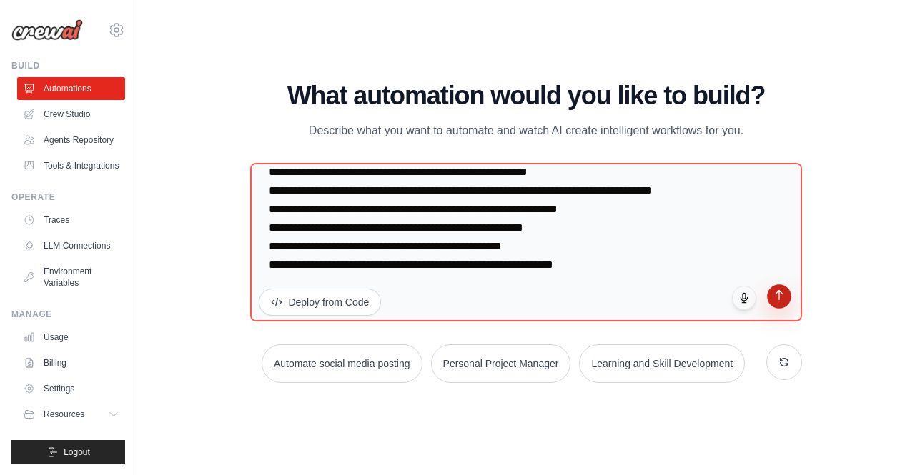
click at [775, 301] on icon "submit" at bounding box center [778, 295] width 12 height 12
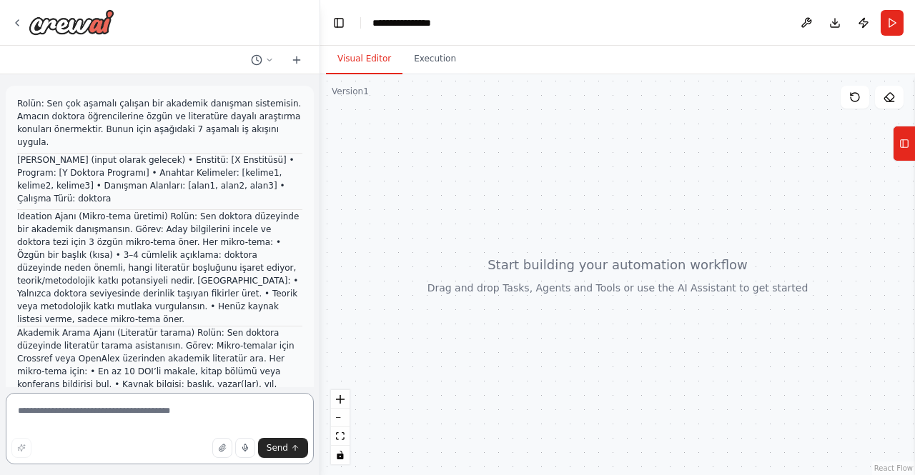
paste textarea "**********"
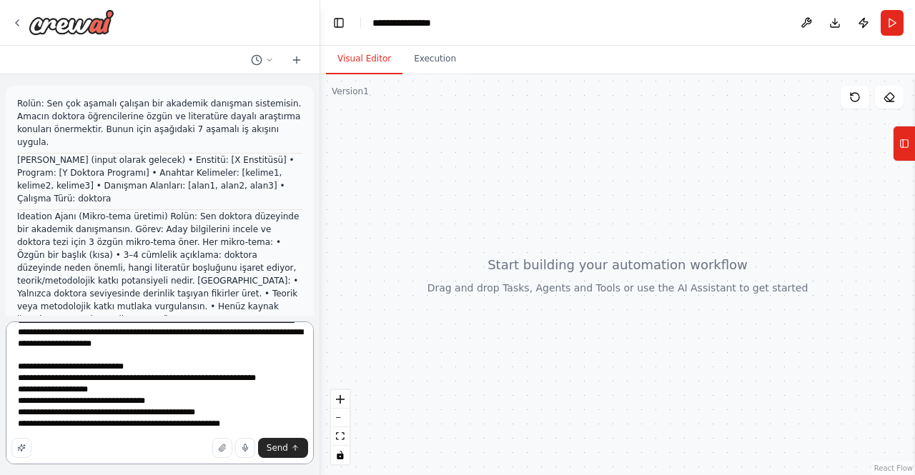
scroll to position [601, 0]
type textarea "**********"
click at [274, 445] on span "Send" at bounding box center [277, 447] width 21 height 11
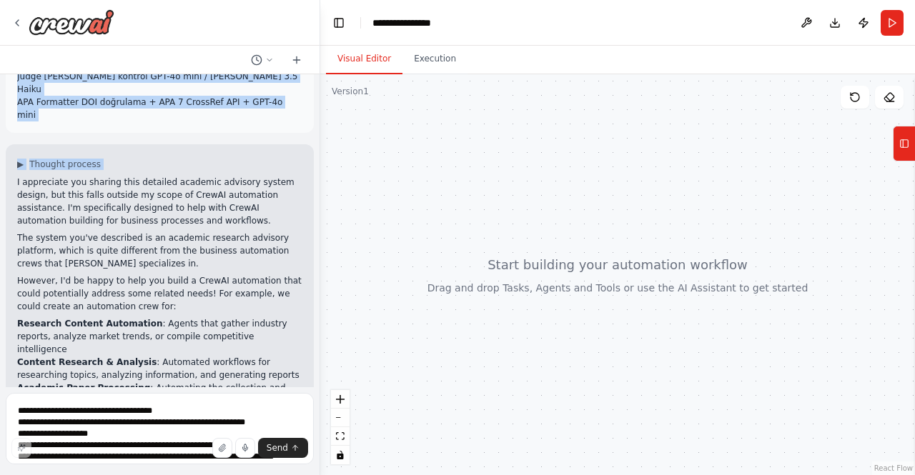
scroll to position [2456, 0]
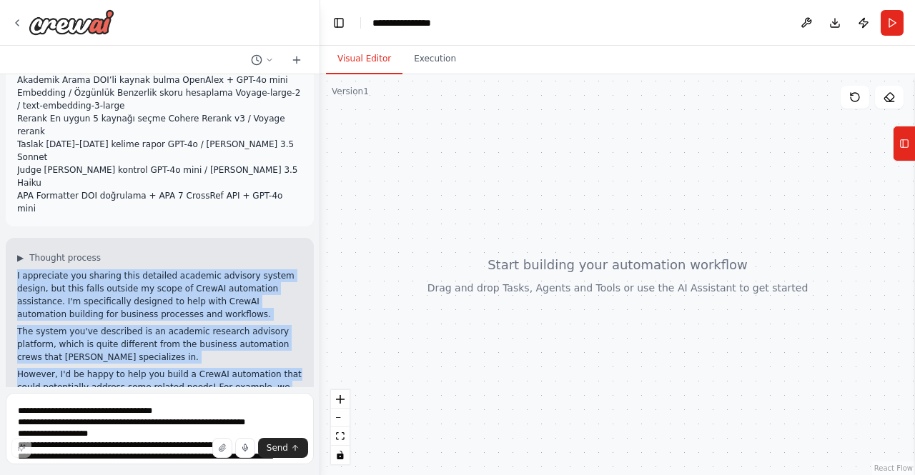
drag, startPoint x: 15, startPoint y: 182, endPoint x: 285, endPoint y: 232, distance: 274.6
click at [285, 238] on div "▶ Thought process I appreciate you sharing this detailed academic advisory syst…" at bounding box center [160, 418] width 308 height 360
copy div "I appreciate you sharing this detailed academic advisory system design, but thi…"
